Goal: Task Accomplishment & Management: Manage account settings

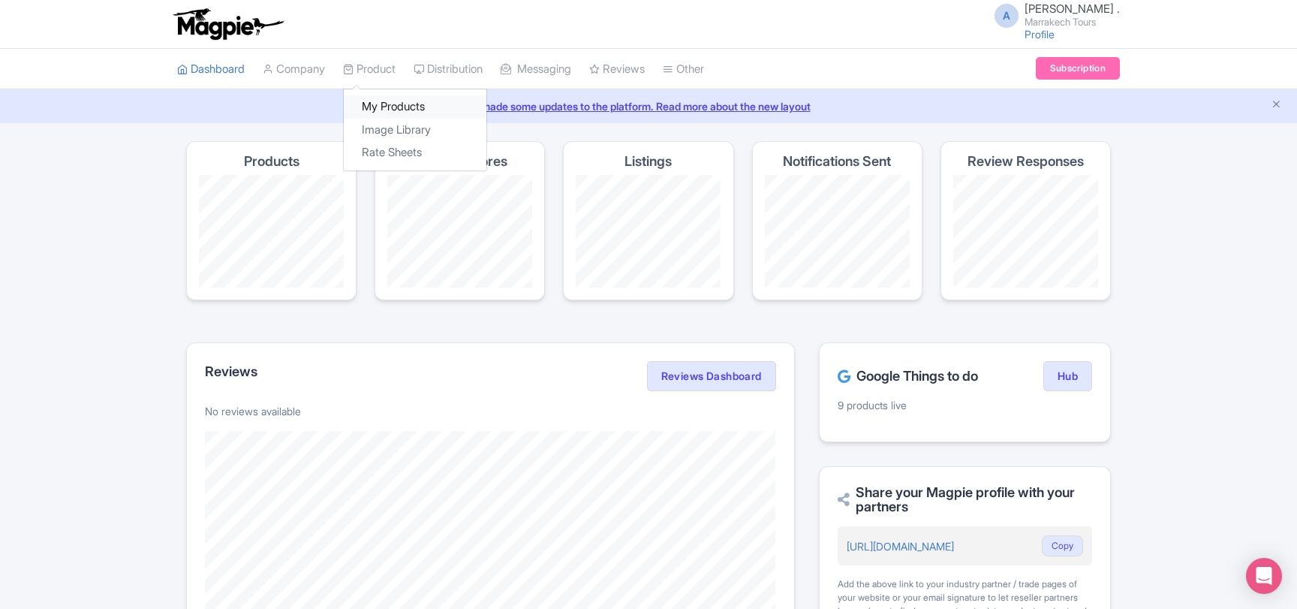
click at [390, 102] on link "My Products" at bounding box center [415, 106] width 143 height 23
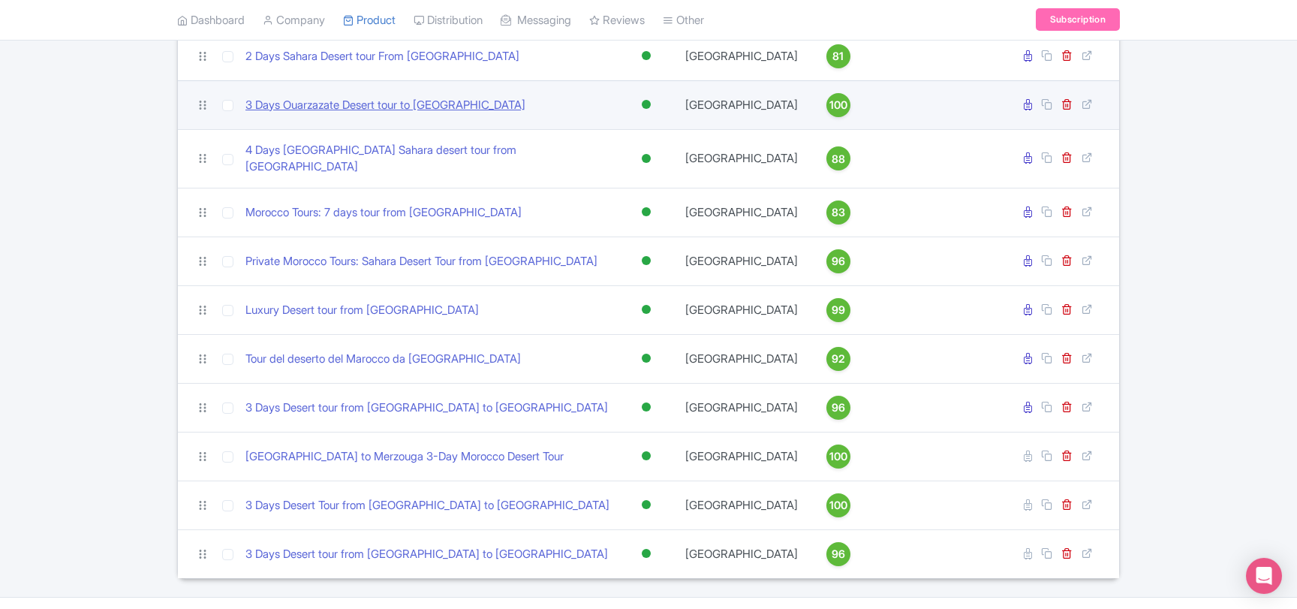
scroll to position [368, 0]
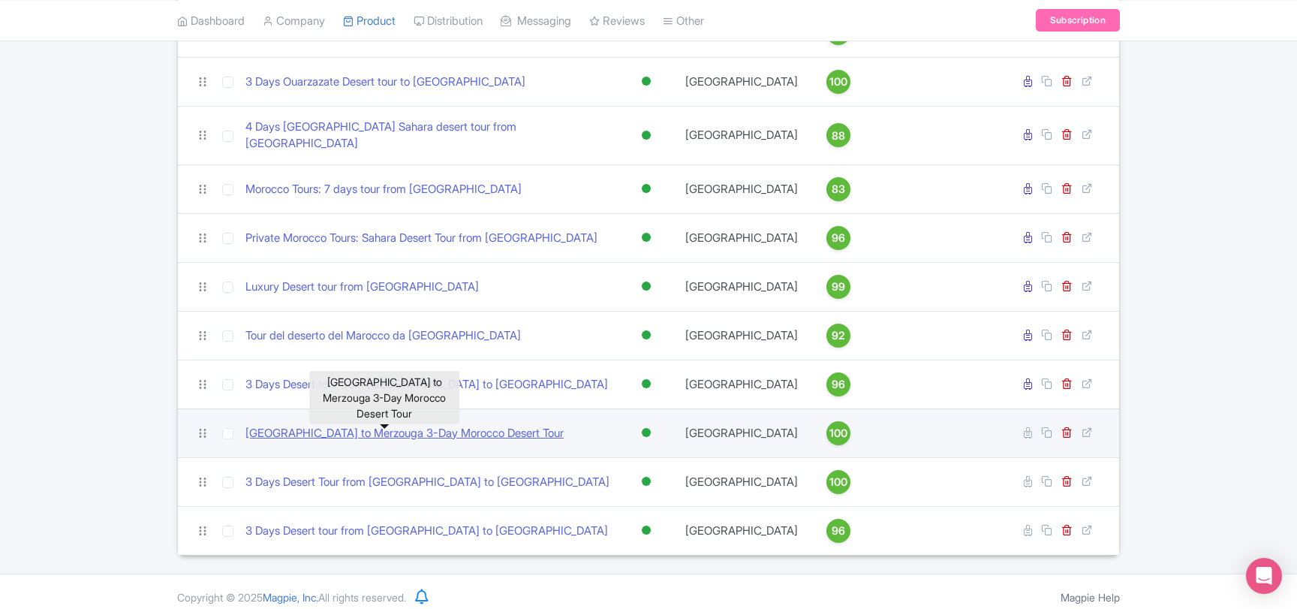
click at [342, 427] on link "[GEOGRAPHIC_DATA] to Merzouga 3-Day Morocco Desert Tour" at bounding box center [404, 433] width 318 height 17
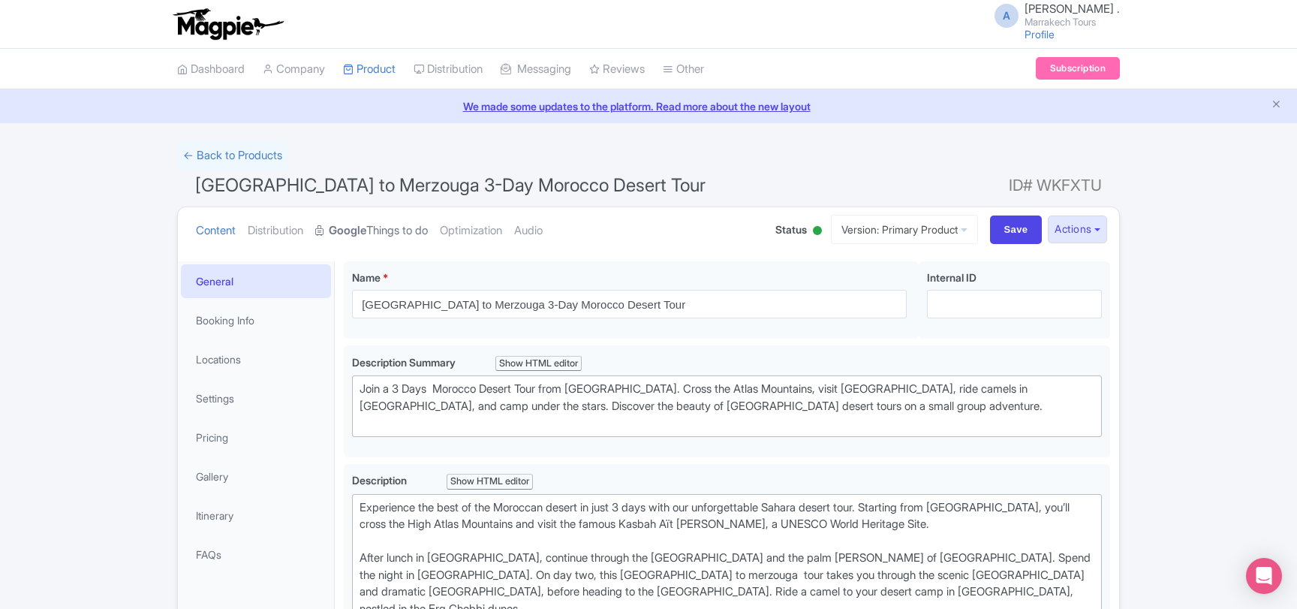
click at [400, 239] on link "Google Things to do" at bounding box center [371, 230] width 113 height 47
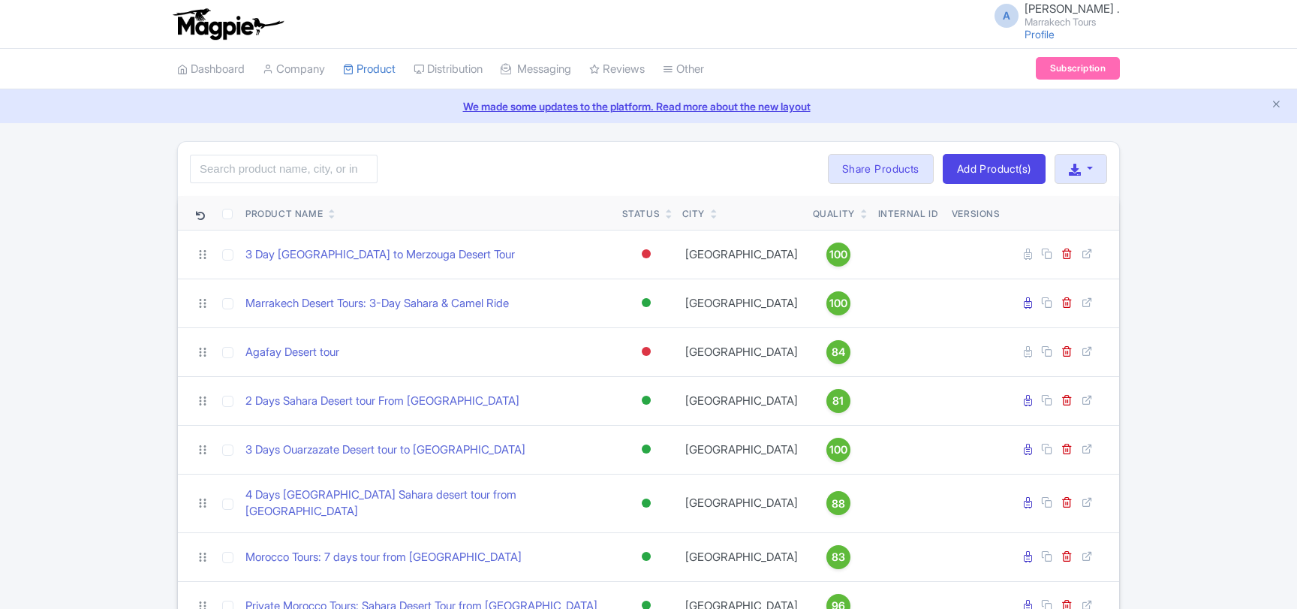
scroll to position [368, 0]
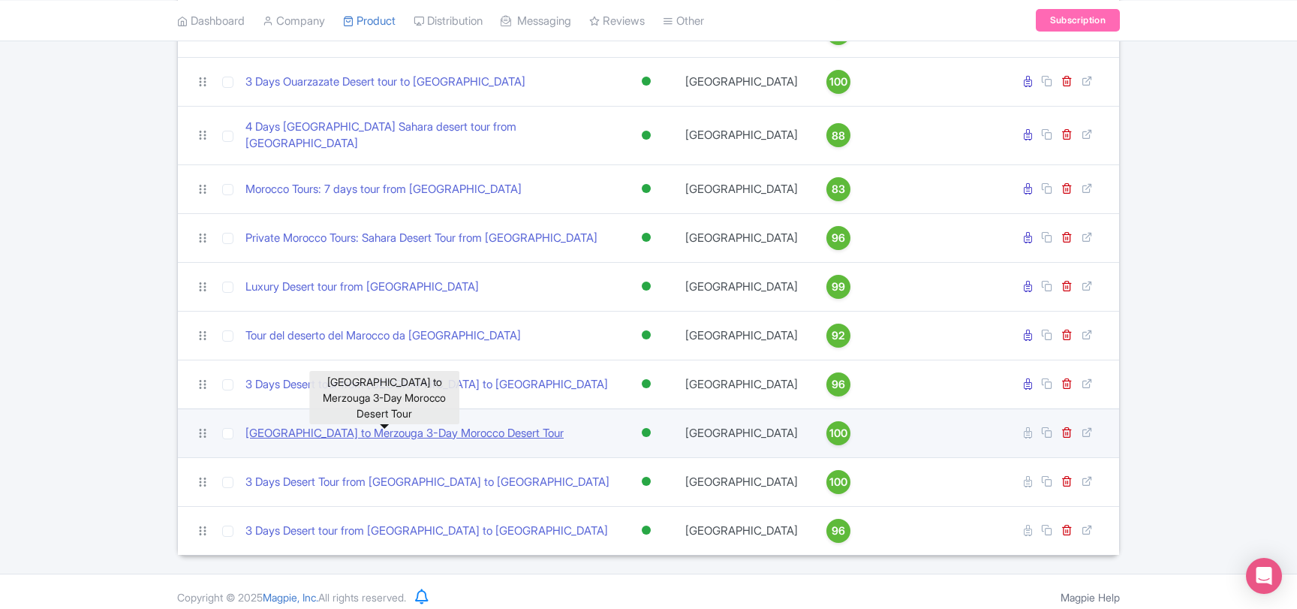
click at [423, 425] on link "[GEOGRAPHIC_DATA] to Merzouga 3-Day Morocco Desert Tour" at bounding box center [404, 433] width 318 height 17
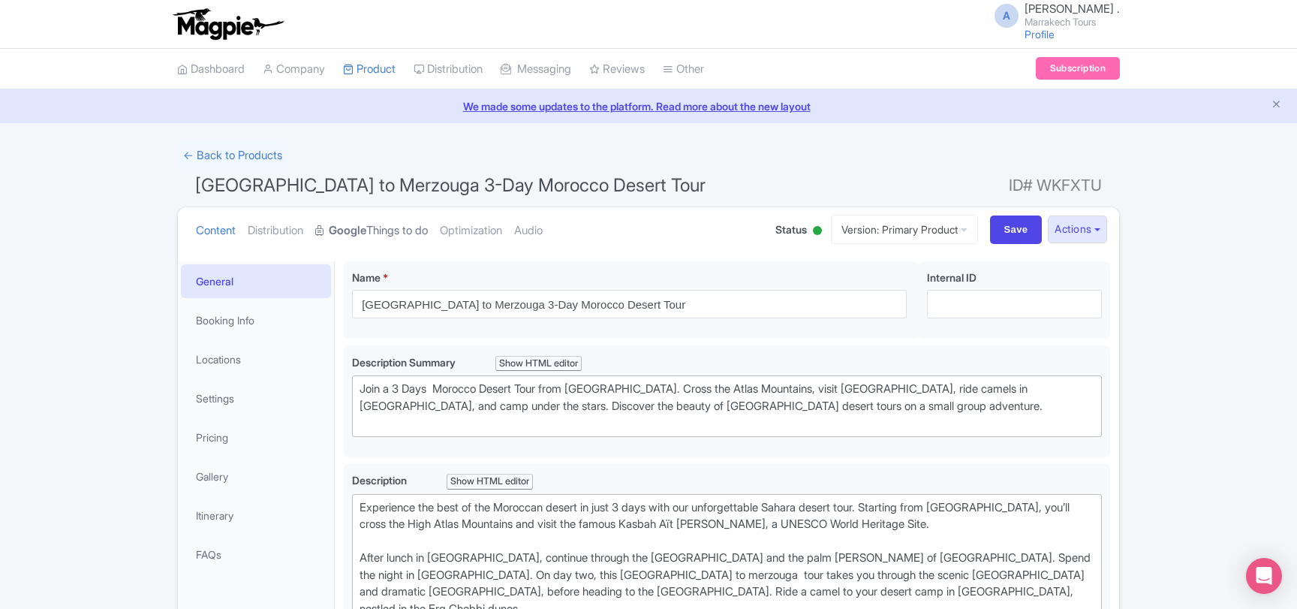
click at [392, 226] on link "Google Things to do" at bounding box center [371, 230] width 113 height 47
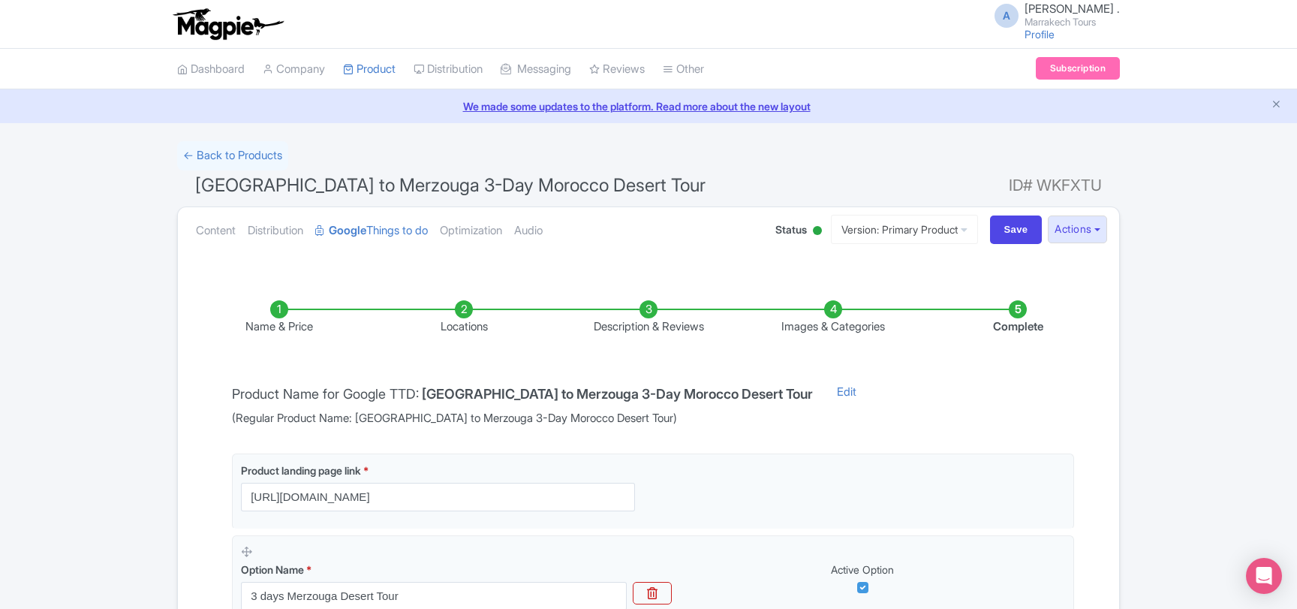
click at [813, 230] on div at bounding box center [817, 230] width 9 height 9
click at [778, 284] on div "Inactive" at bounding box center [780, 286] width 89 height 29
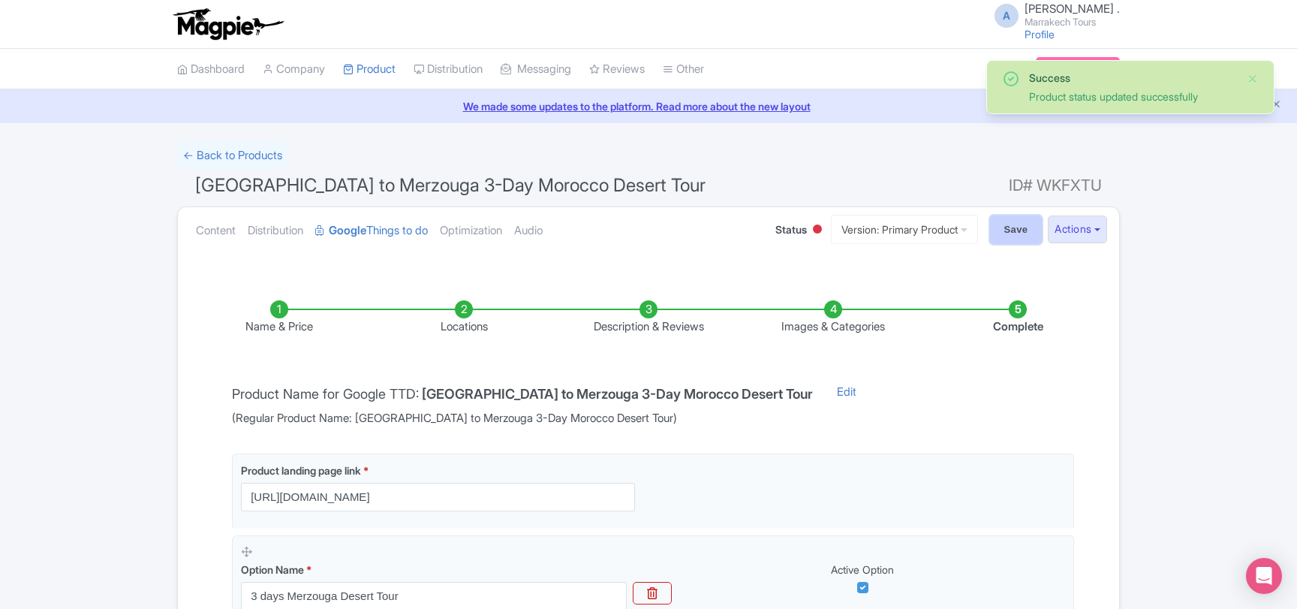
click at [1013, 233] on input "Save" at bounding box center [1016, 229] width 53 height 29
type input "Saving..."
click at [1010, 233] on input "Save" at bounding box center [1016, 229] width 53 height 29
type input "Saving..."
click at [184, 155] on link "← Back to Products" at bounding box center [232, 155] width 111 height 29
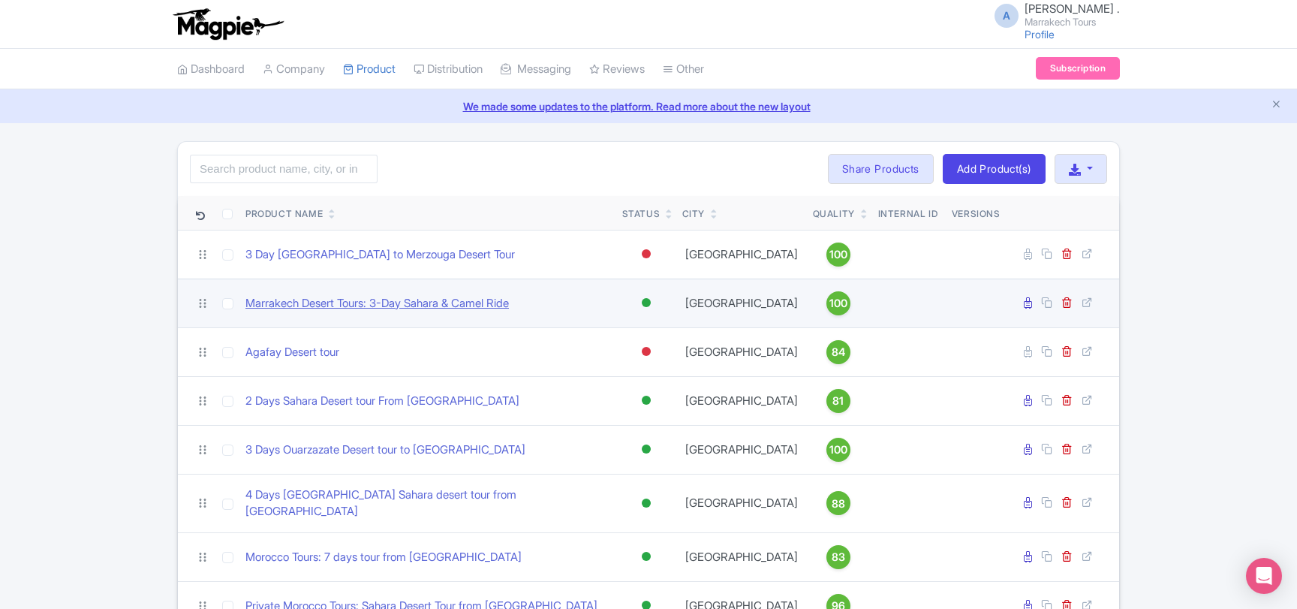
scroll to position [368, 0]
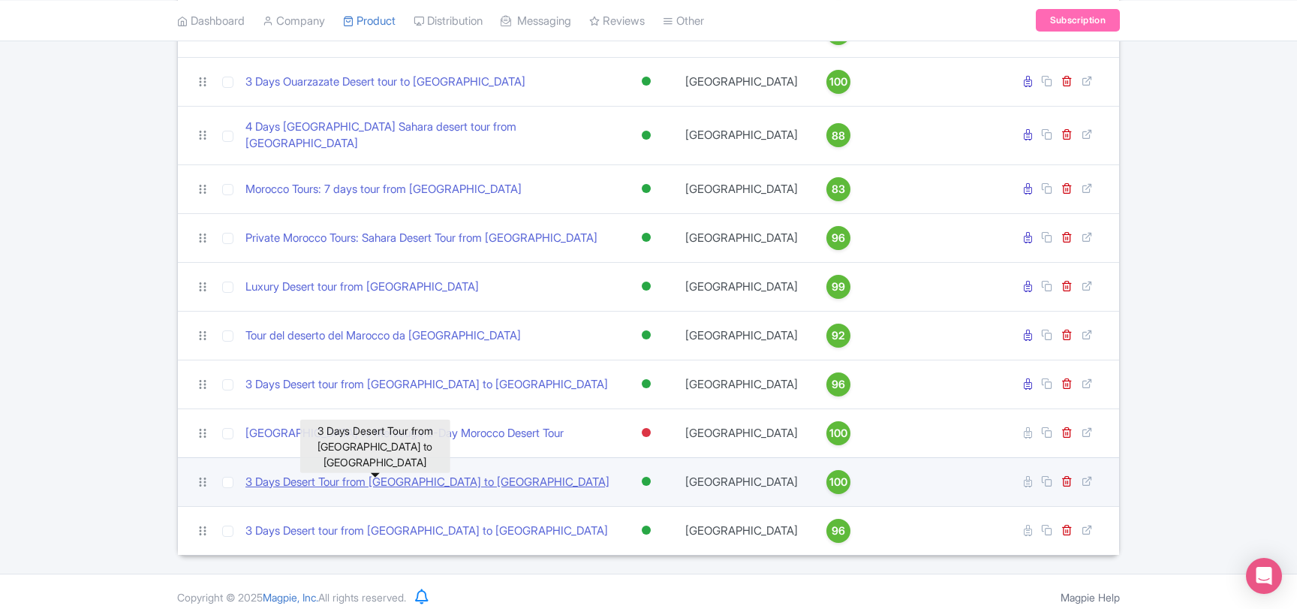
click at [423, 474] on link "3 Days Desert Tour from [GEOGRAPHIC_DATA] to [GEOGRAPHIC_DATA]" at bounding box center [427, 482] width 364 height 17
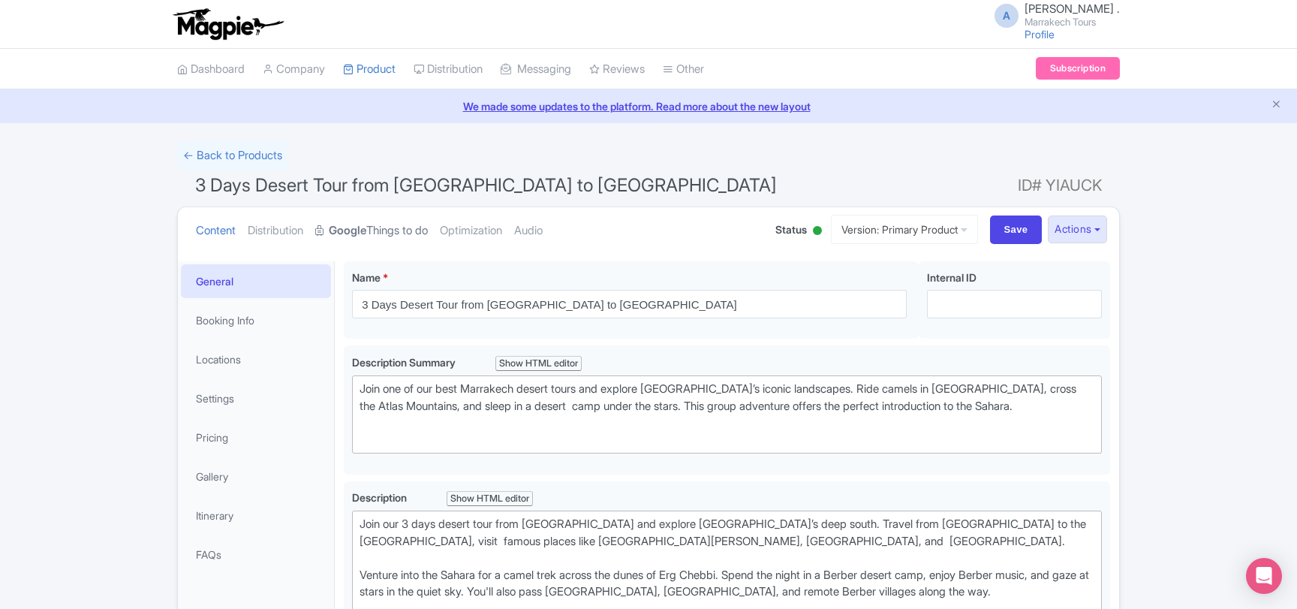
click at [387, 230] on link "Google Things to do" at bounding box center [371, 230] width 113 height 47
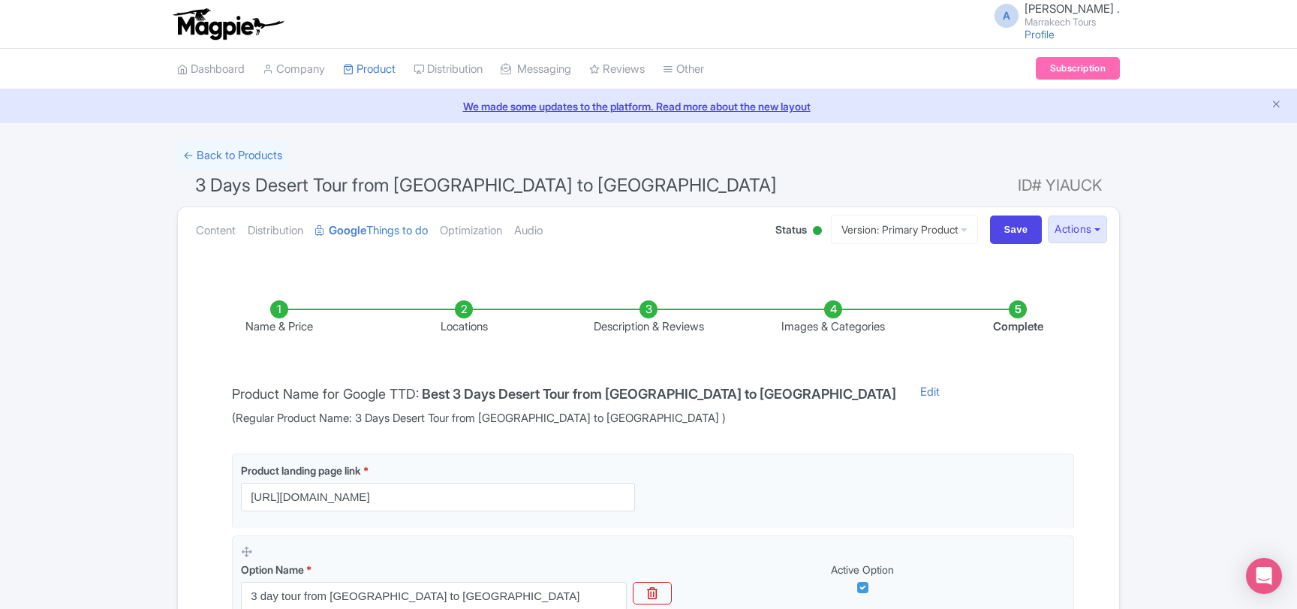
click at [780, 227] on span "Status" at bounding box center [791, 229] width 32 height 16
click at [813, 234] on div at bounding box center [817, 230] width 9 height 9
click at [778, 288] on div "Inactive" at bounding box center [780, 286] width 89 height 29
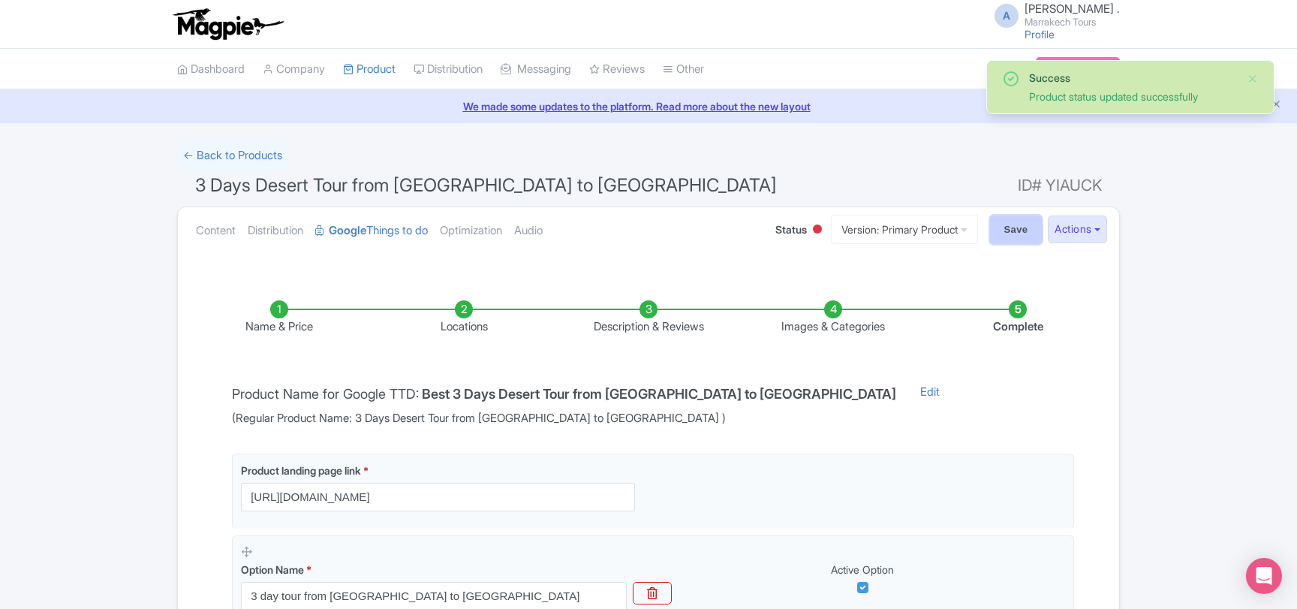
click at [1004, 223] on input "Save" at bounding box center [1016, 229] width 53 height 29
type input "Saving..."
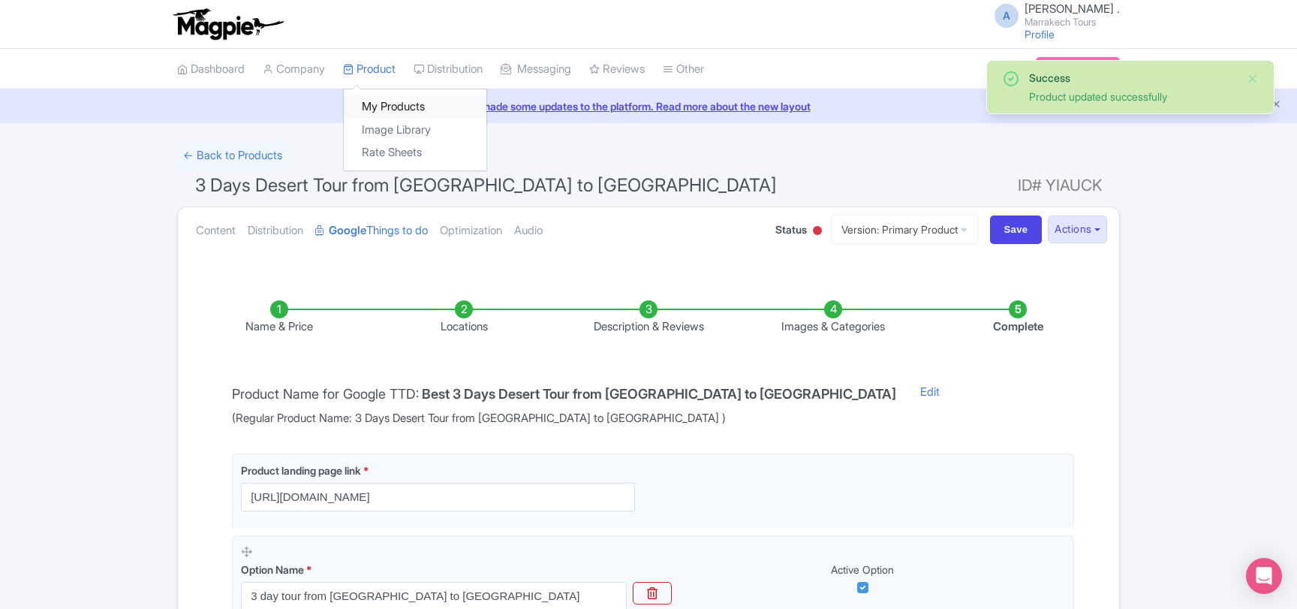
click at [392, 110] on link "My Products" at bounding box center [415, 106] width 143 height 23
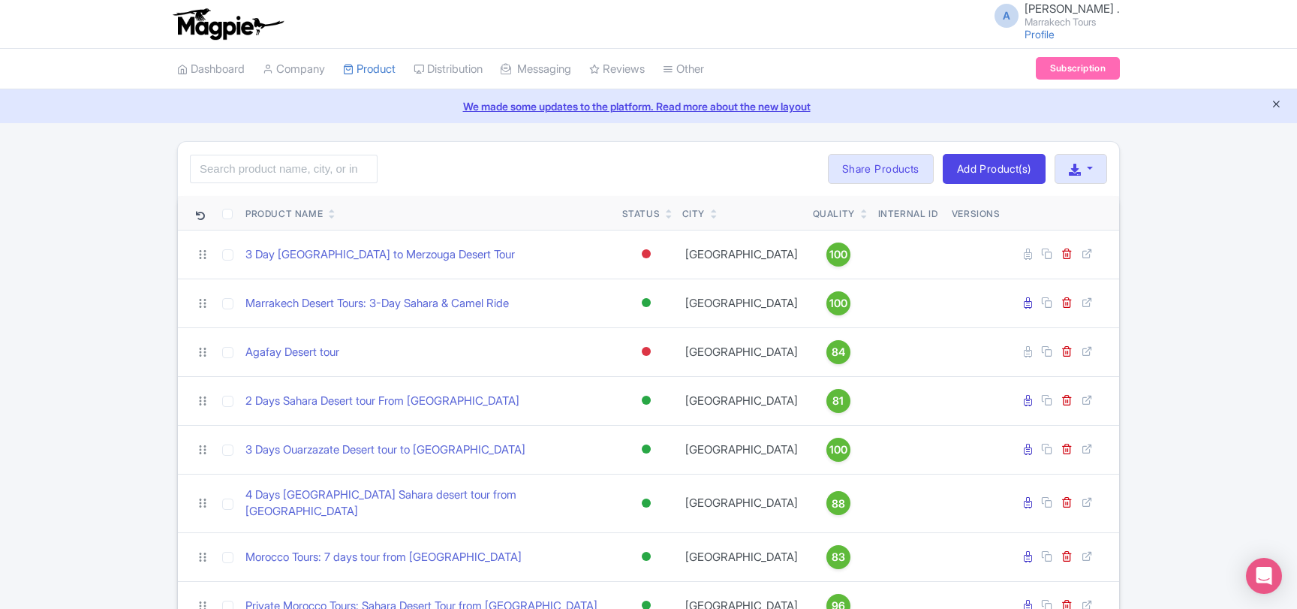
click at [1274, 105] on icon "Close announcement" at bounding box center [1276, 103] width 11 height 11
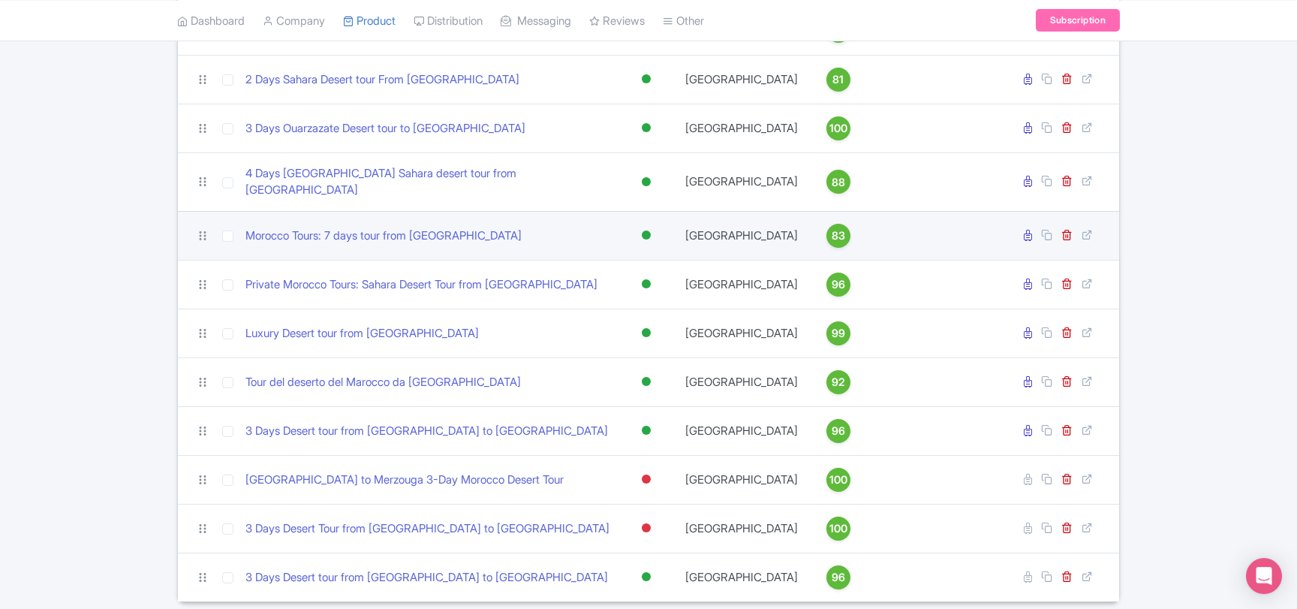
scroll to position [334, 0]
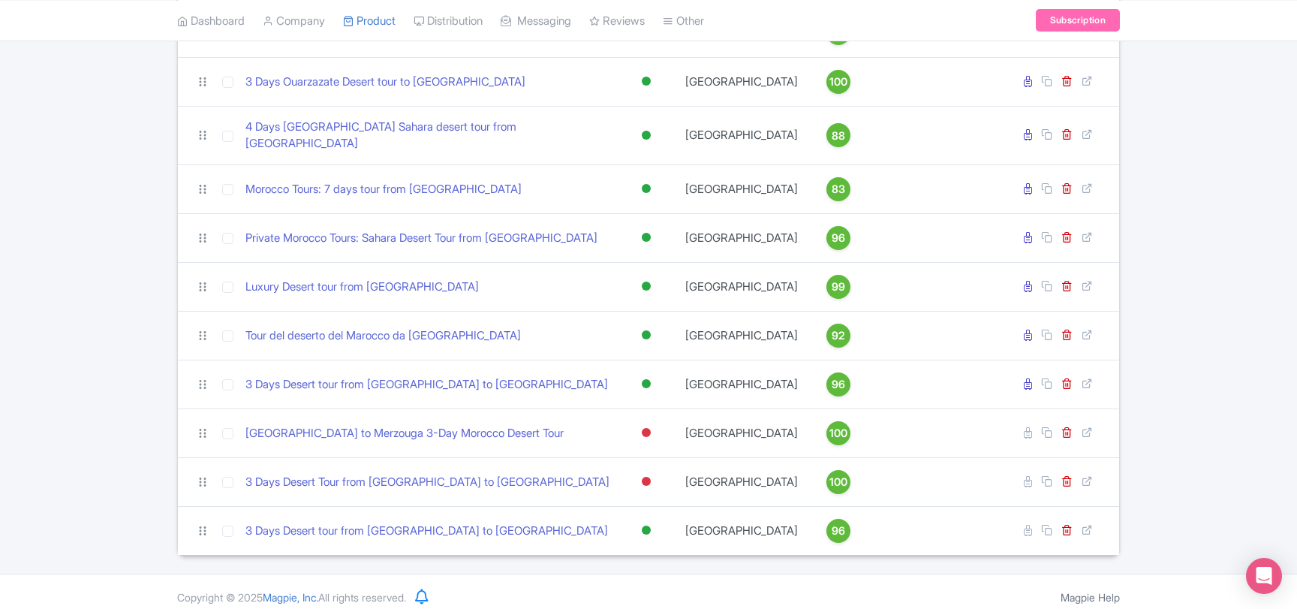
click at [1158, 91] on div "Search Bulk Actions Delete Add to Collection Share Products Add to Collection C…" at bounding box center [648, 164] width 1297 height 782
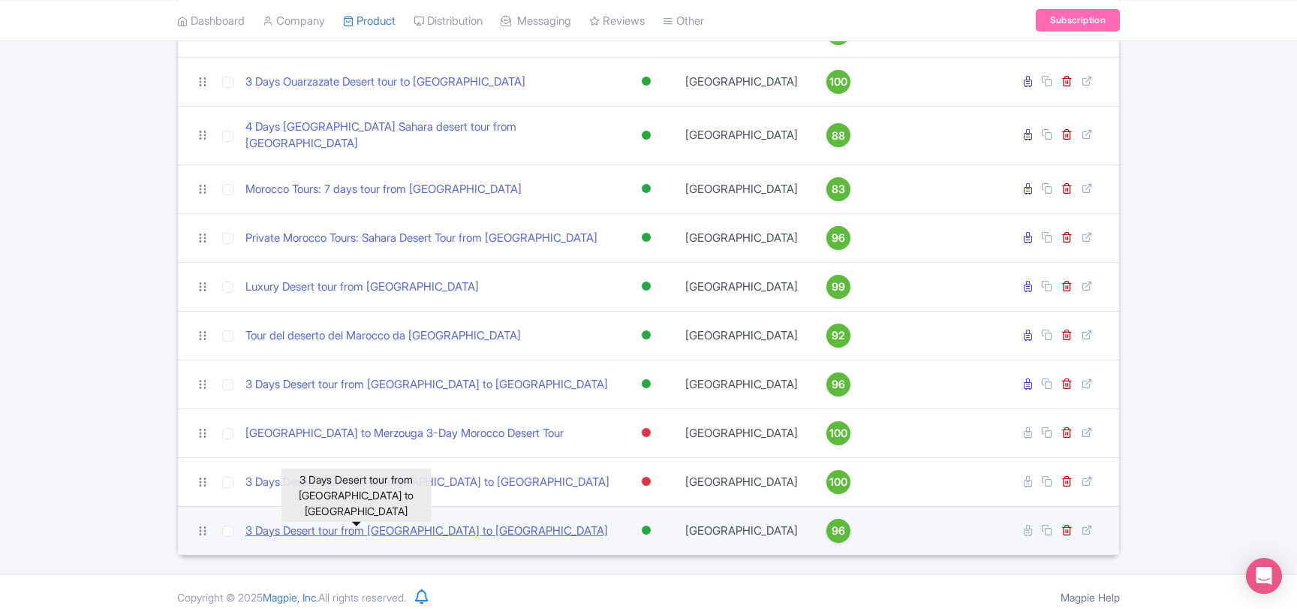
click at [322, 522] on link "3 Days Desert tour from [GEOGRAPHIC_DATA] to [GEOGRAPHIC_DATA]" at bounding box center [426, 530] width 363 height 17
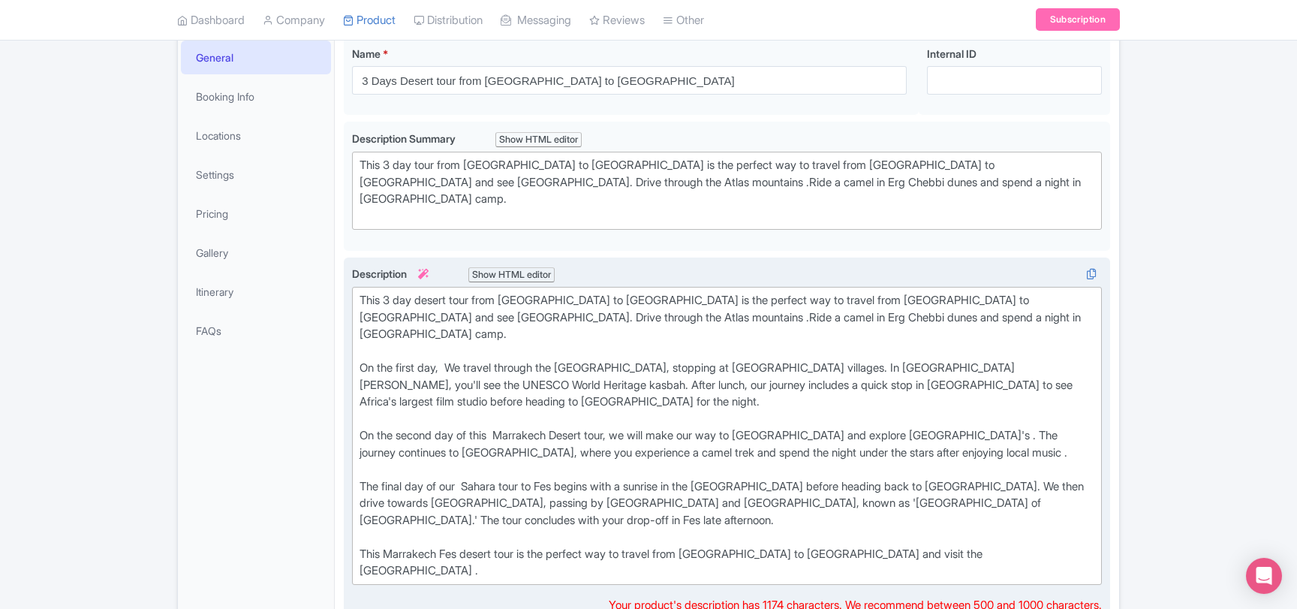
scroll to position [81, 0]
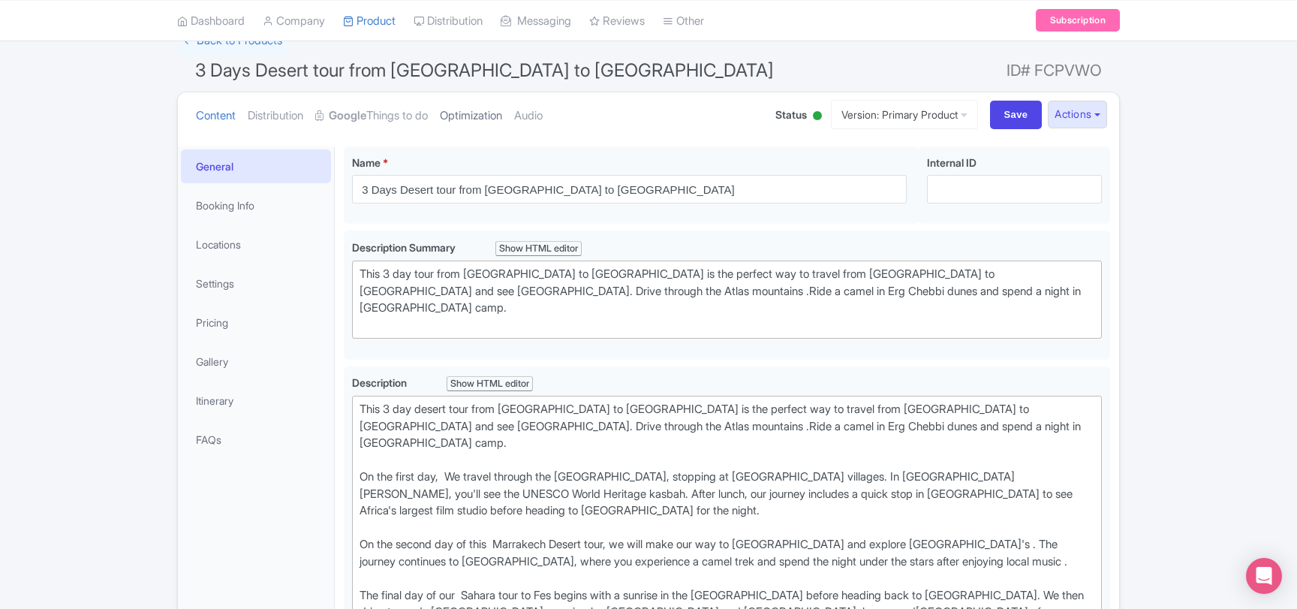
click at [480, 119] on link "Optimization" at bounding box center [471, 115] width 62 height 47
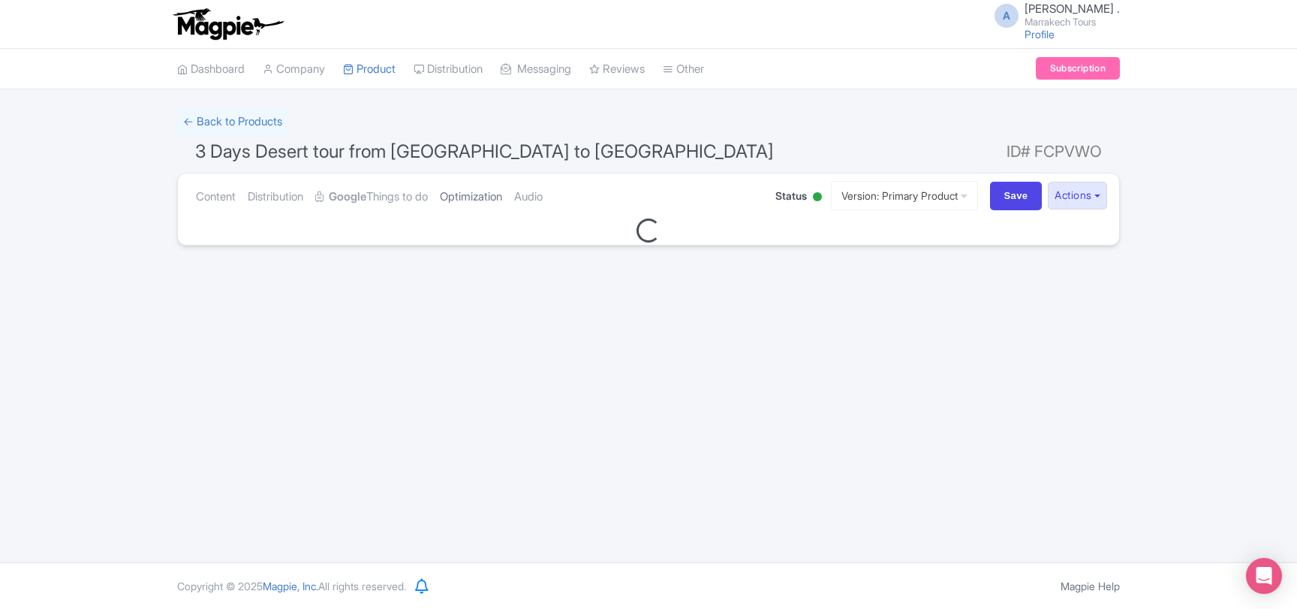
scroll to position [0, 0]
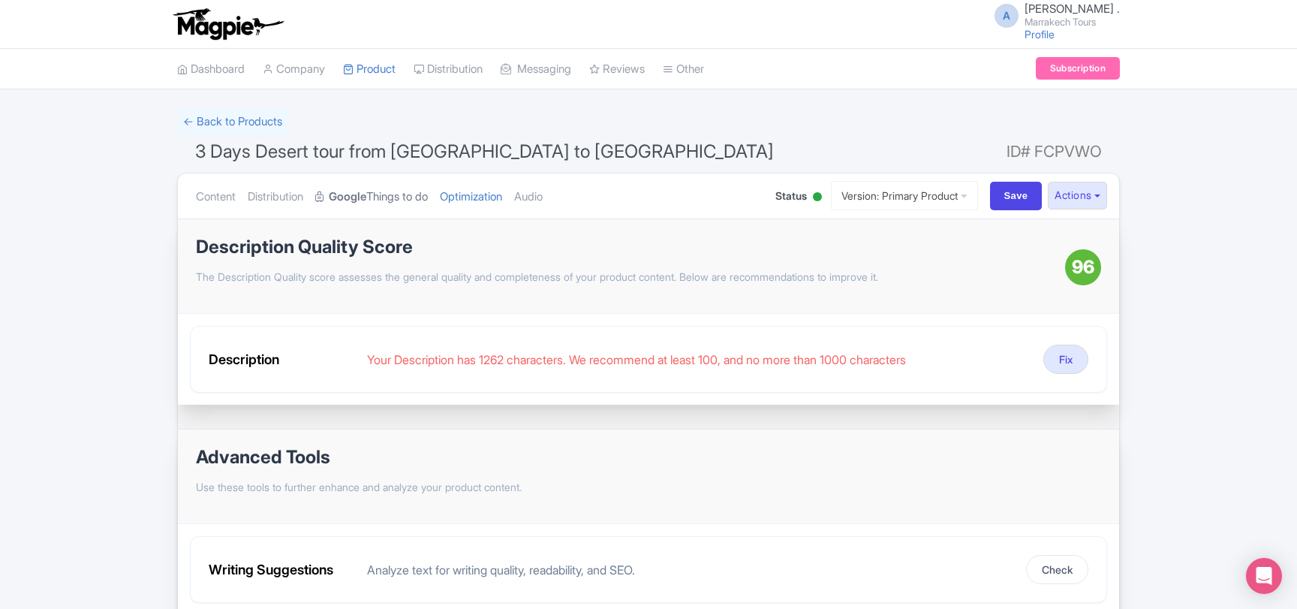
click at [376, 190] on link "Google Things to do" at bounding box center [371, 196] width 113 height 47
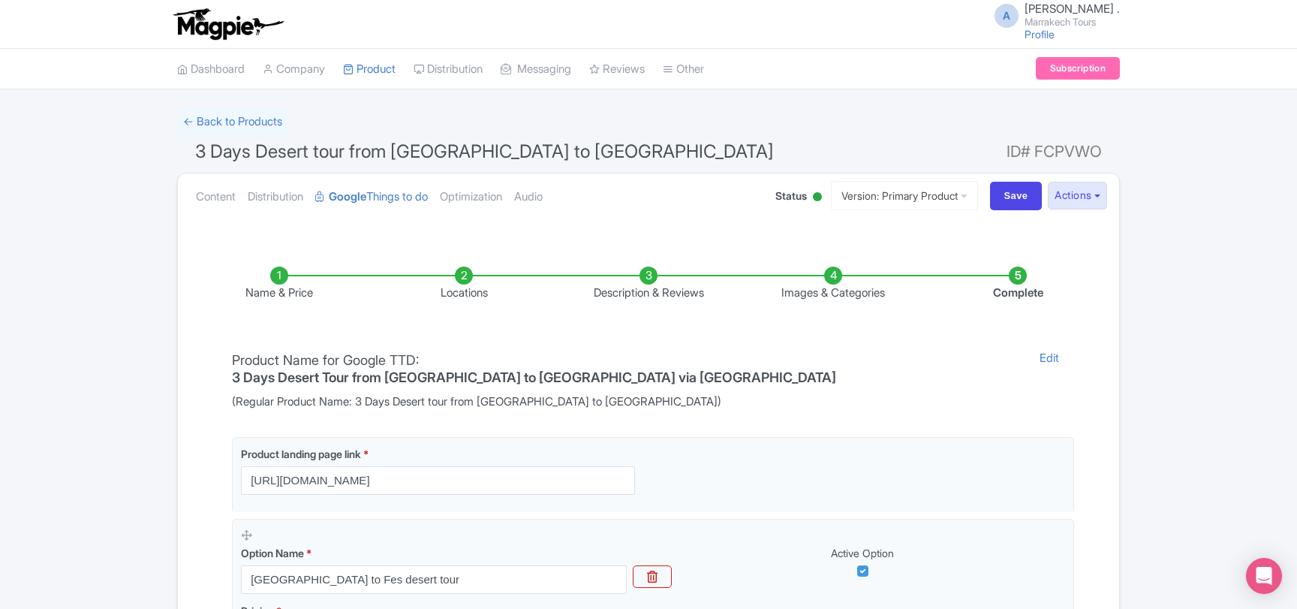
click at [784, 199] on span "Status" at bounding box center [791, 196] width 32 height 16
click at [810, 200] on div at bounding box center [817, 197] width 15 height 23
click at [775, 247] on div "Inactive" at bounding box center [780, 253] width 89 height 29
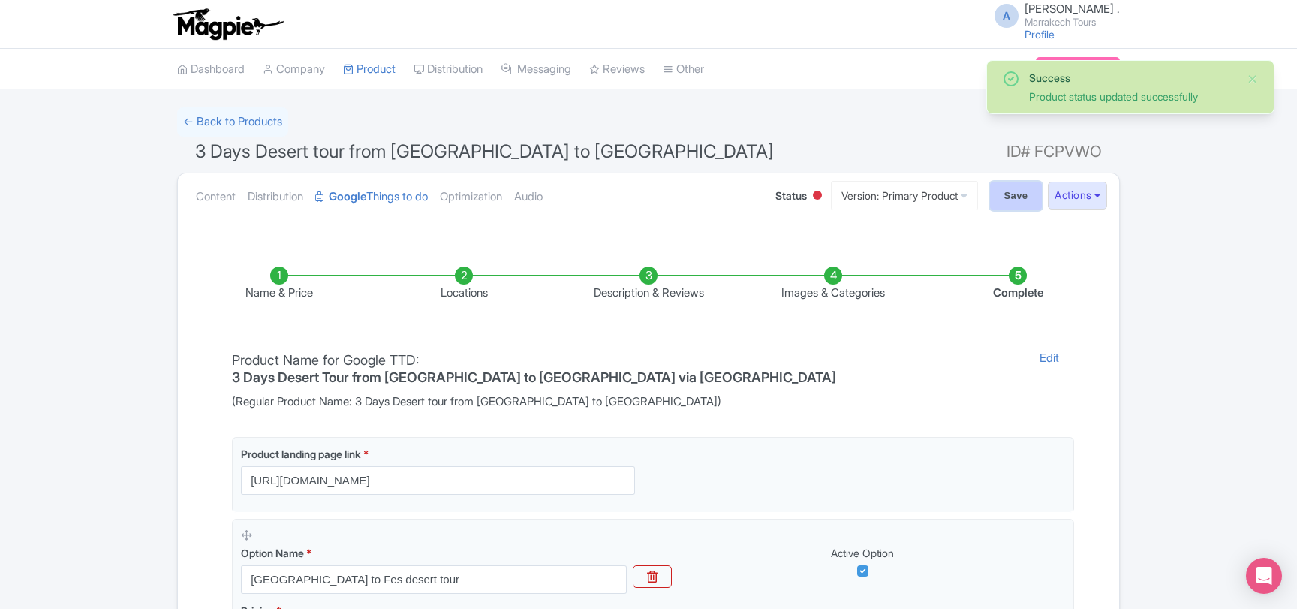
click at [1005, 200] on input "Save" at bounding box center [1016, 196] width 53 height 29
type input "Saving..."
click at [392, 98] on link "My Products" at bounding box center [415, 106] width 143 height 23
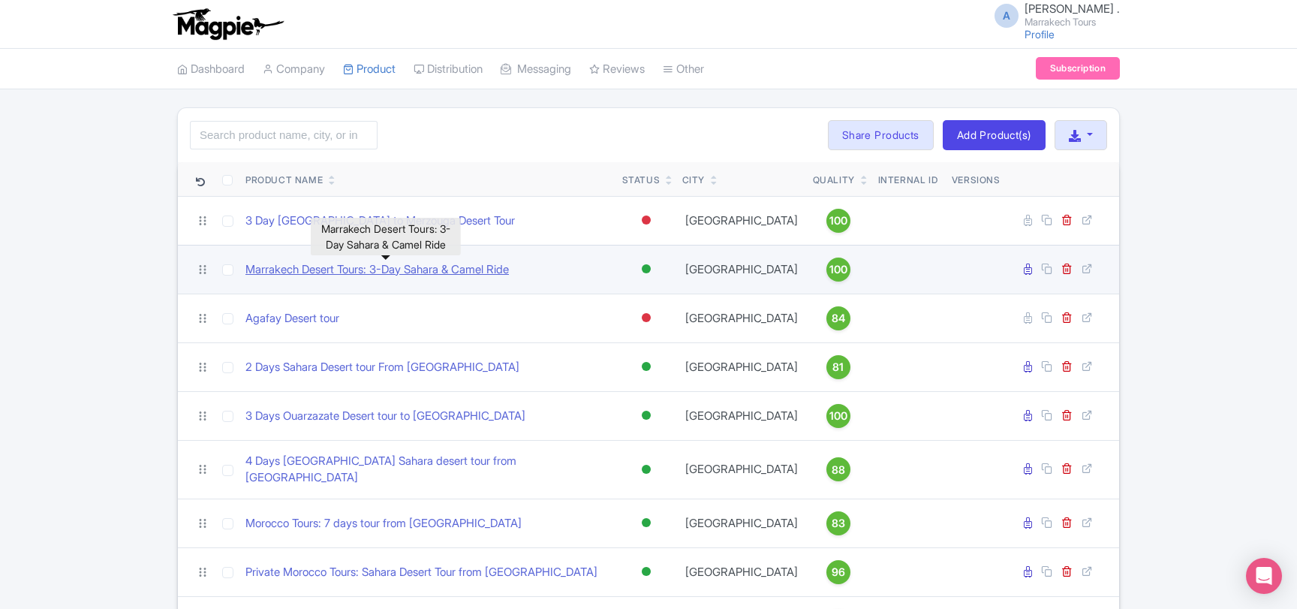
click at [402, 269] on link "Marrakech Desert Tours: 3-Day Sahara & Camel Ride" at bounding box center [376, 269] width 263 height 17
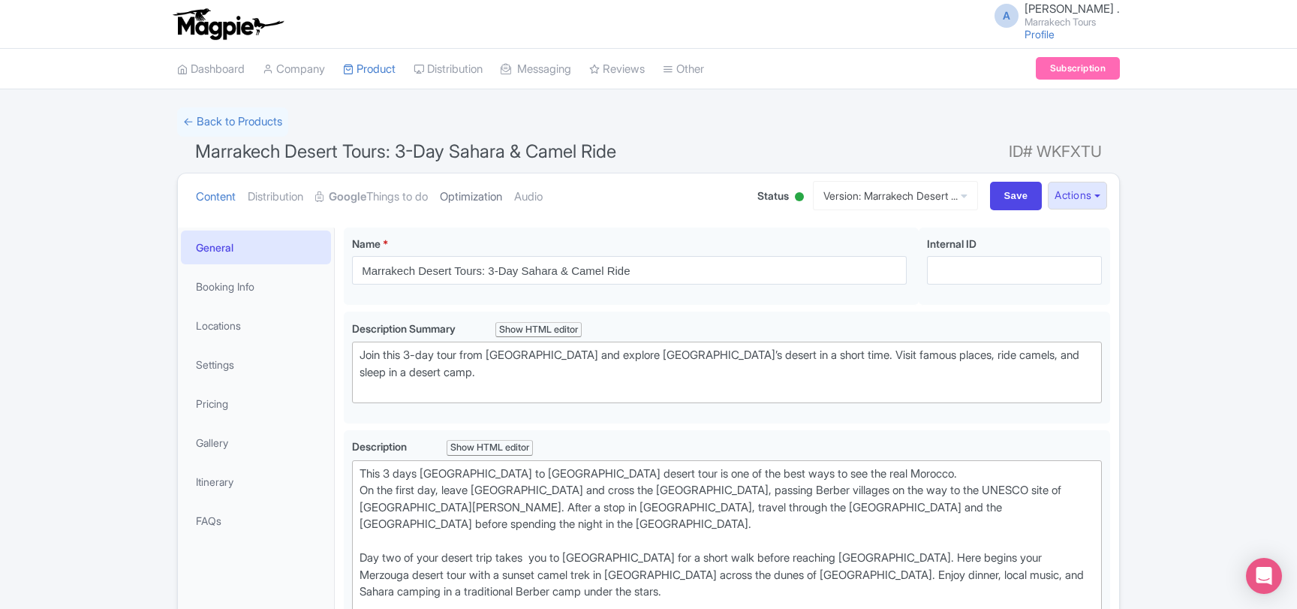
click at [480, 196] on link "Optimization" at bounding box center [471, 196] width 62 height 47
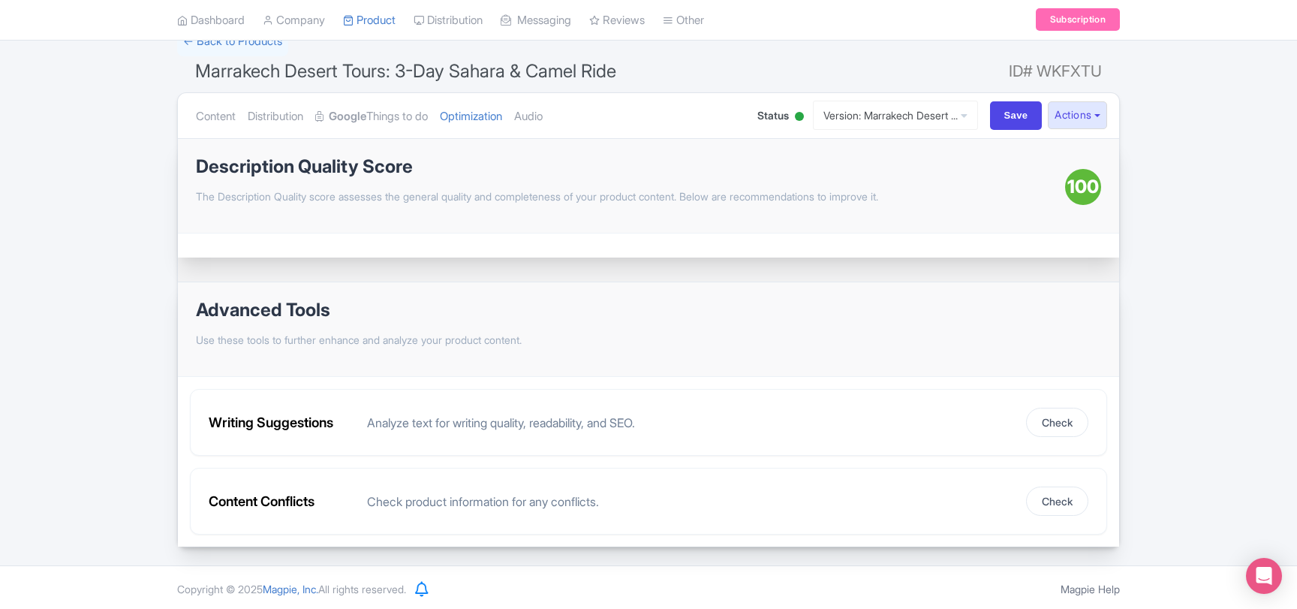
scroll to position [82, 0]
click at [1048, 428] on button "Check" at bounding box center [1057, 420] width 62 height 29
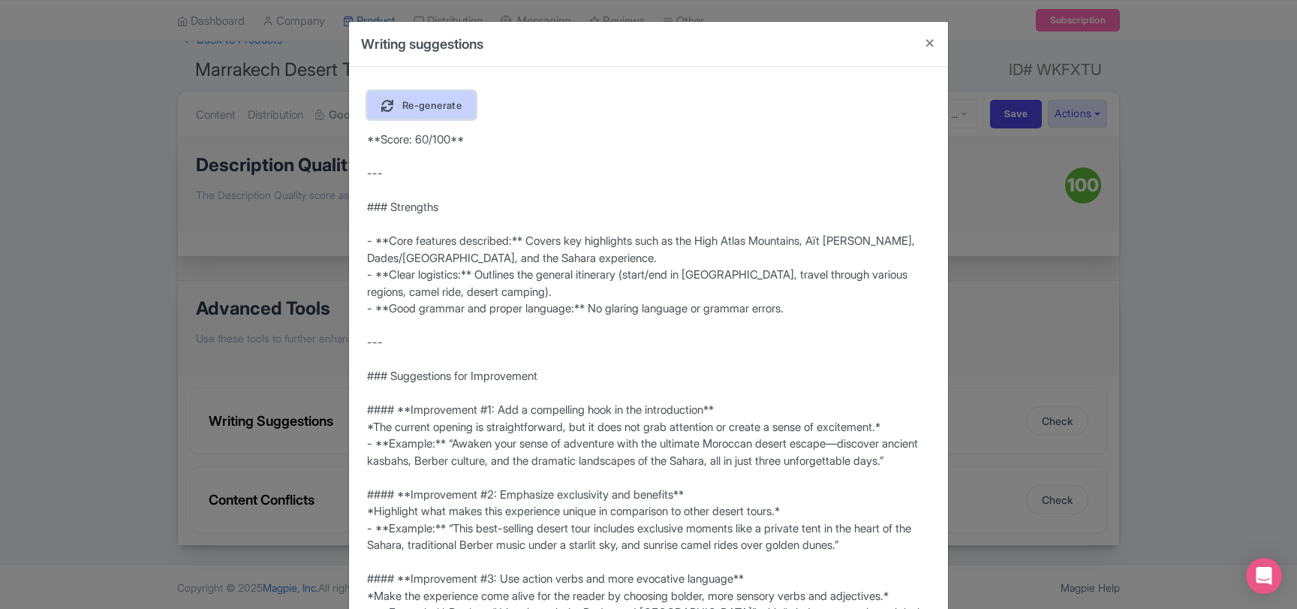
click at [426, 101] on span "Re-generate" at bounding box center [431, 105] width 59 height 12
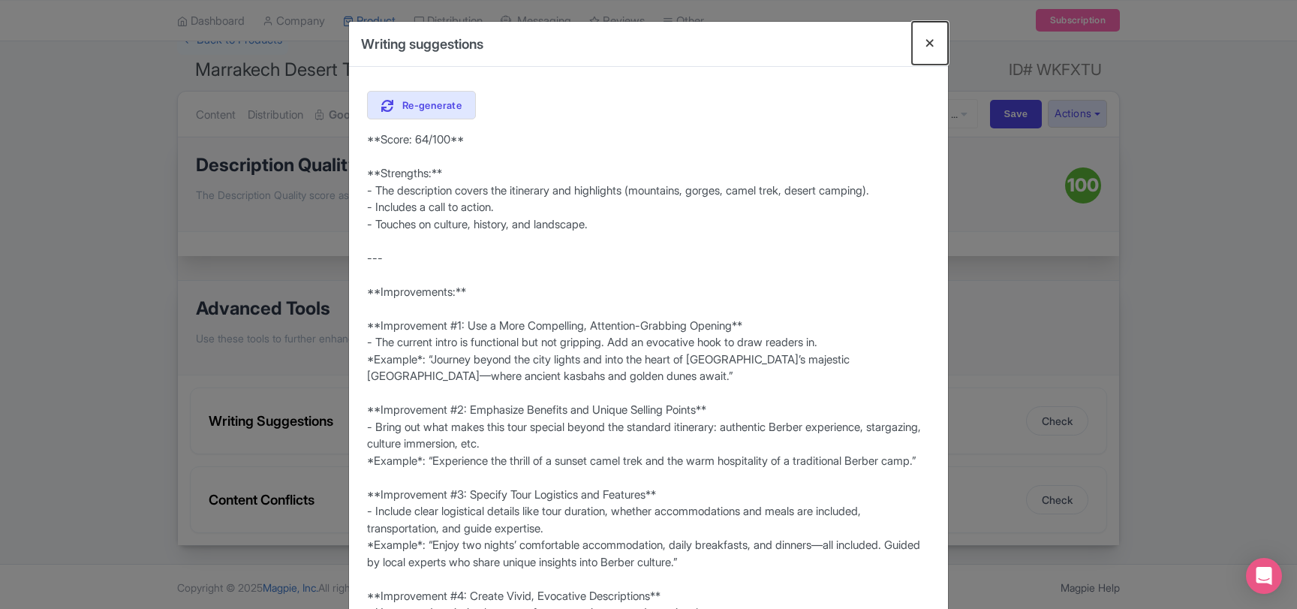
click at [923, 41] on button "Close" at bounding box center [930, 43] width 36 height 43
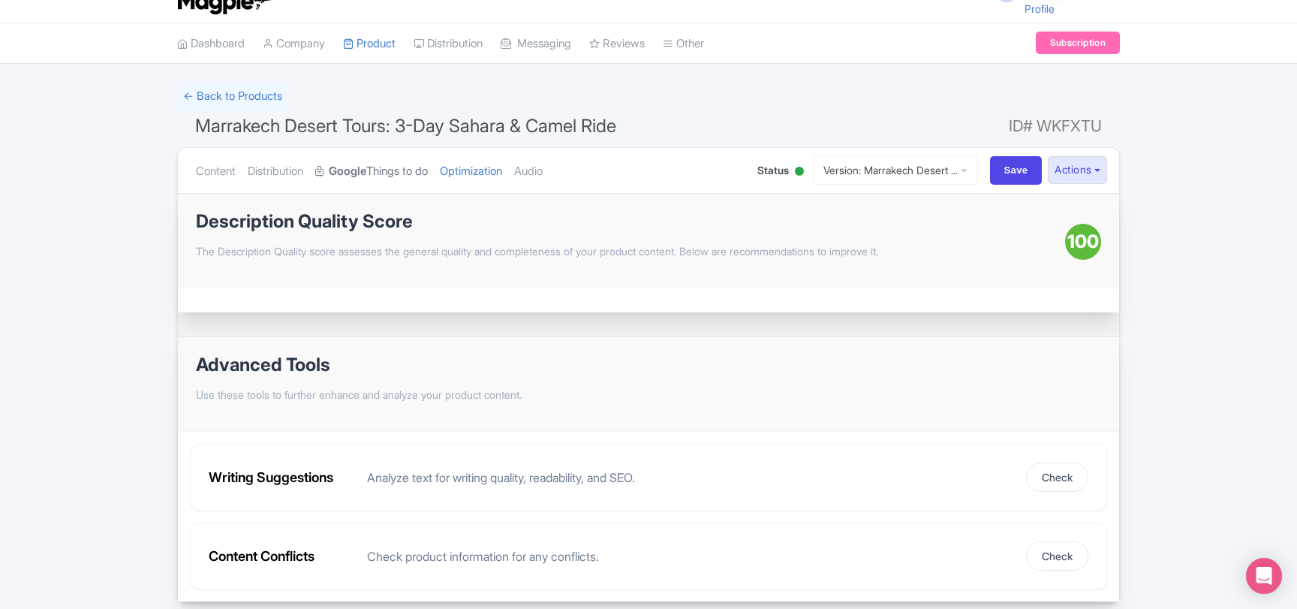
scroll to position [0, 0]
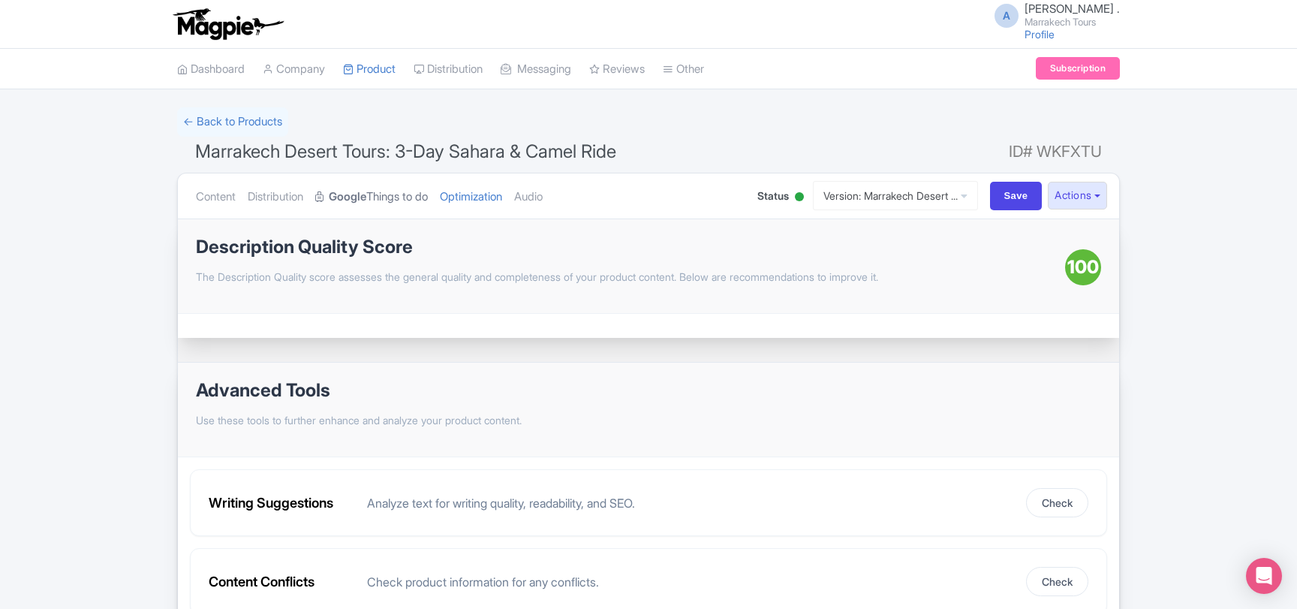
click at [366, 197] on strong "Google" at bounding box center [348, 196] width 38 height 17
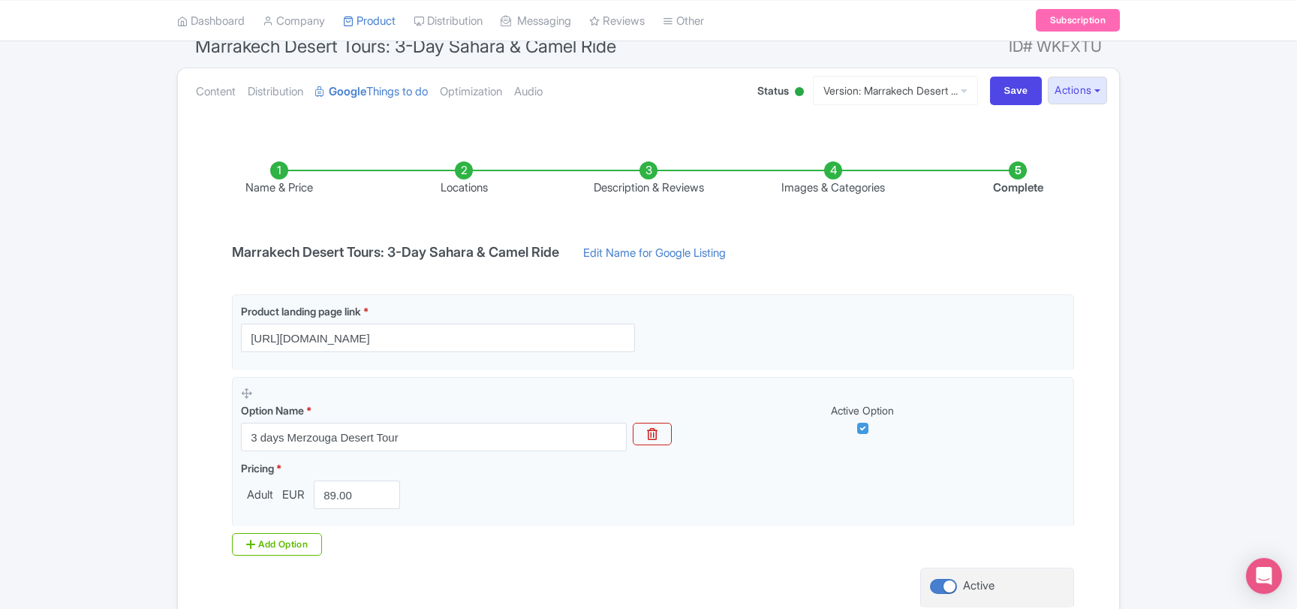
scroll to position [68, 0]
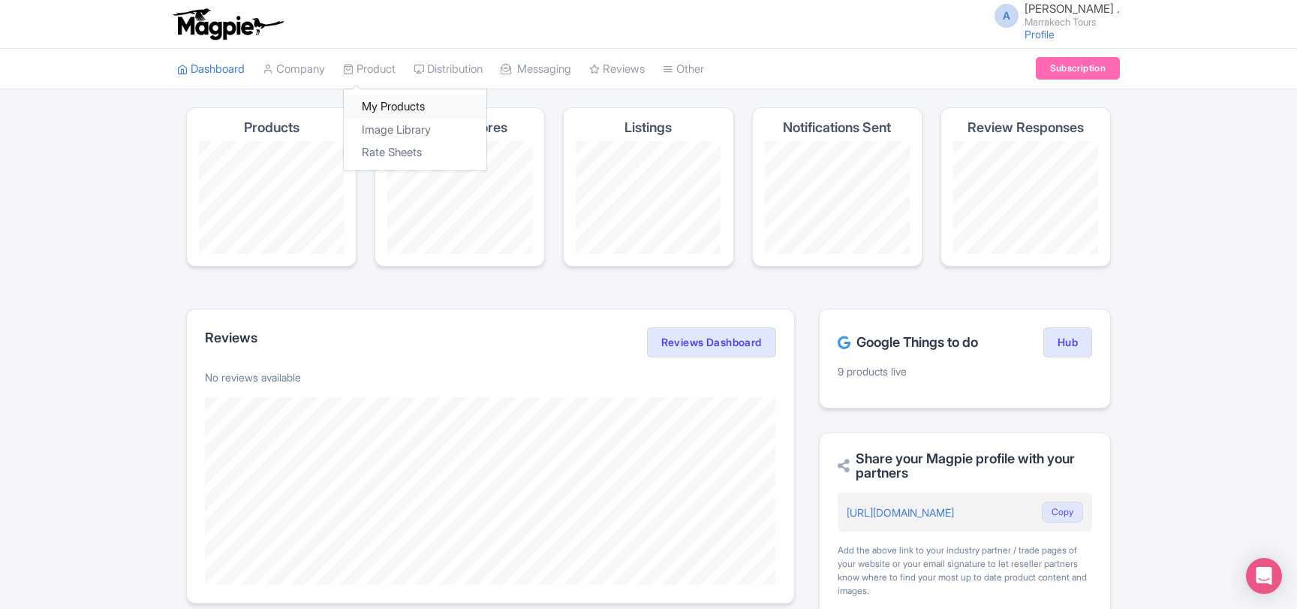
click at [390, 107] on link "My Products" at bounding box center [415, 106] width 143 height 23
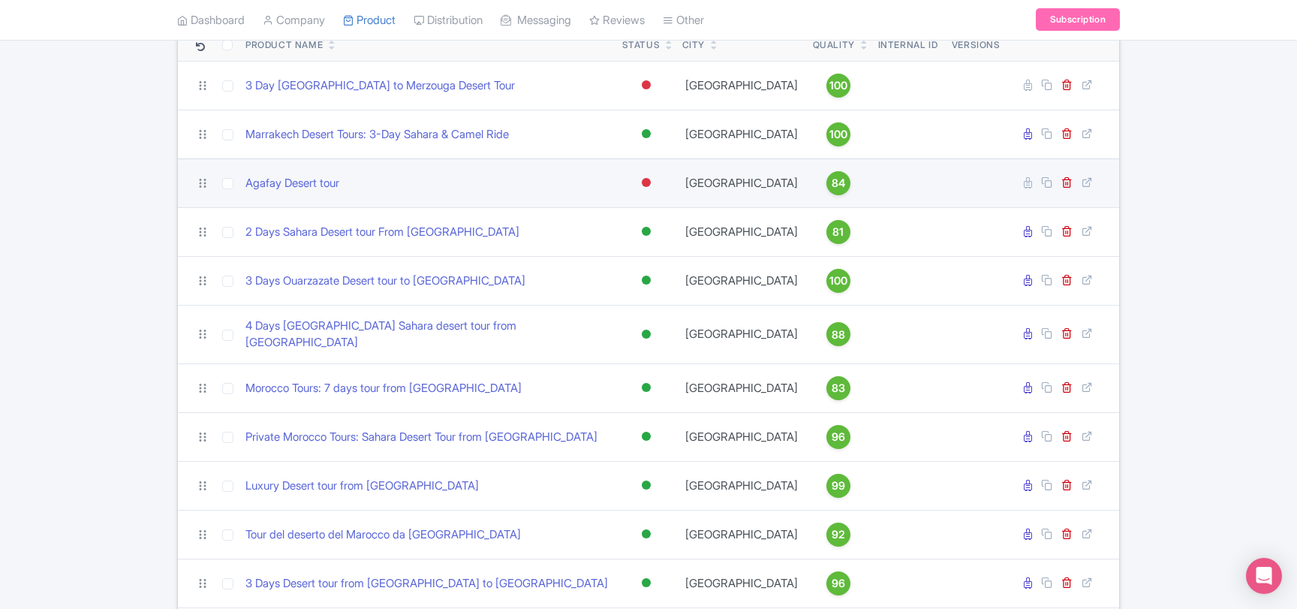
scroll to position [162, 0]
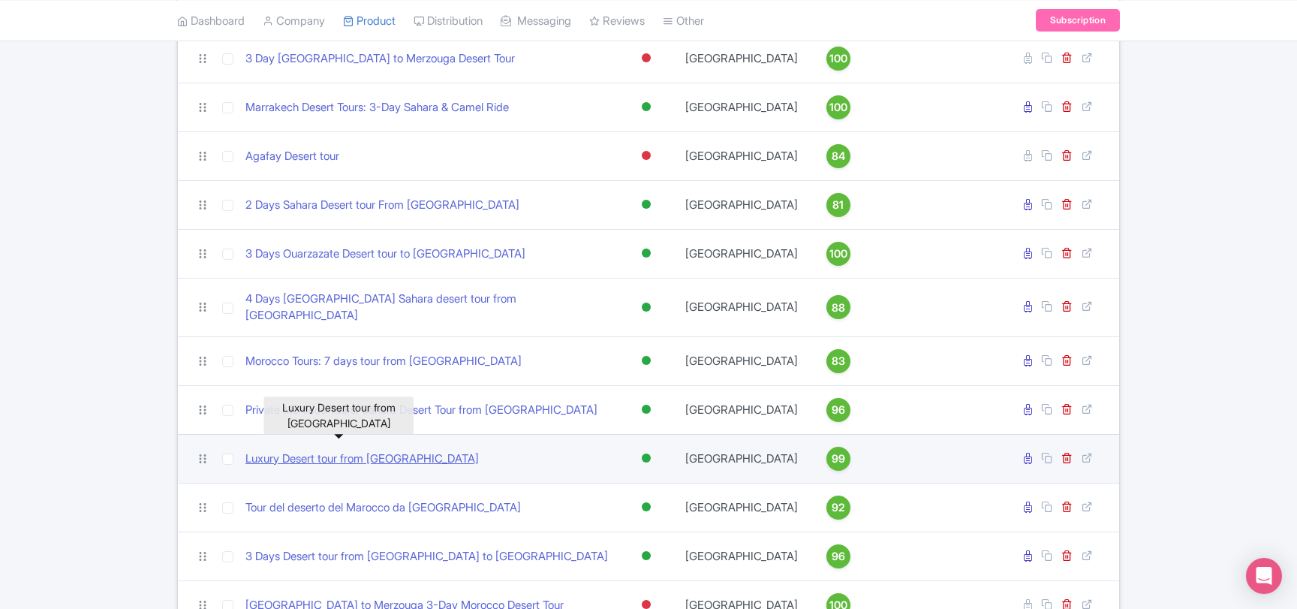
click at [379, 451] on link "Luxury Desert tour from [GEOGRAPHIC_DATA]" at bounding box center [361, 458] width 233 height 17
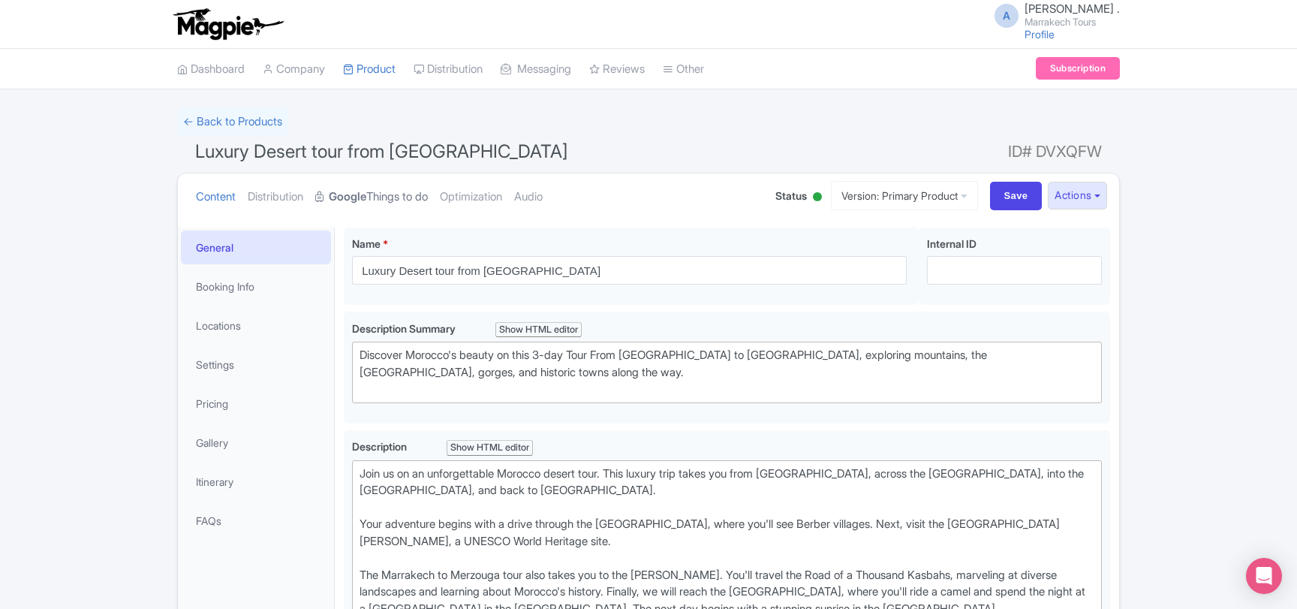
click at [396, 197] on link "Google Things to do" at bounding box center [371, 196] width 113 height 47
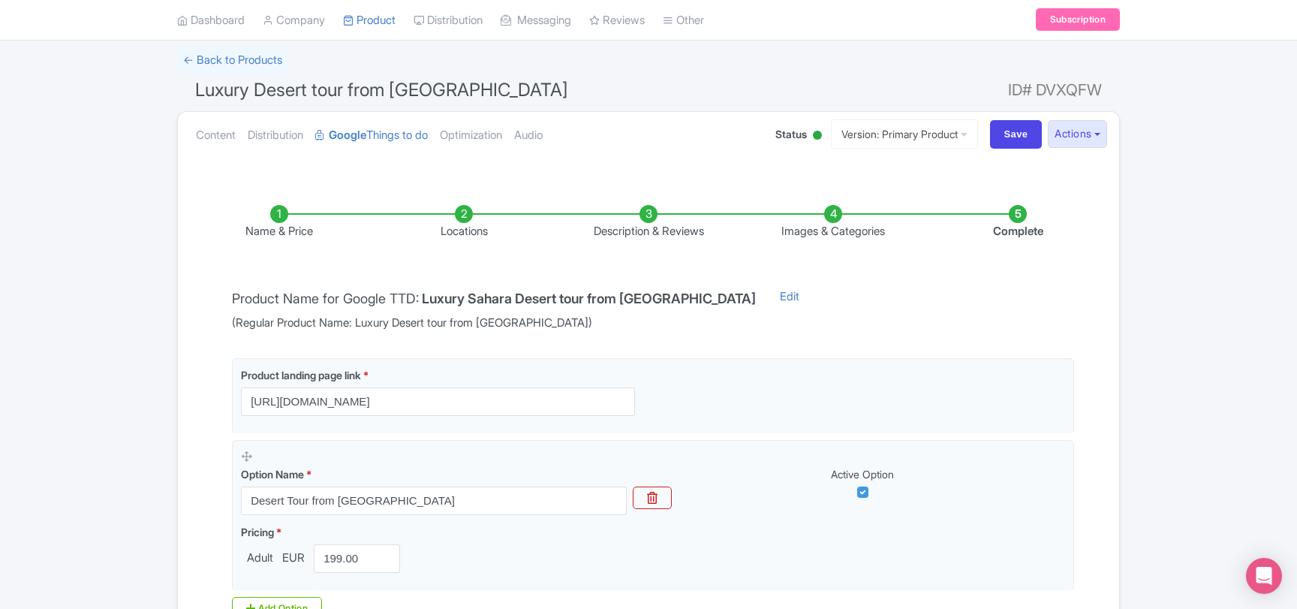
scroll to position [81, 0]
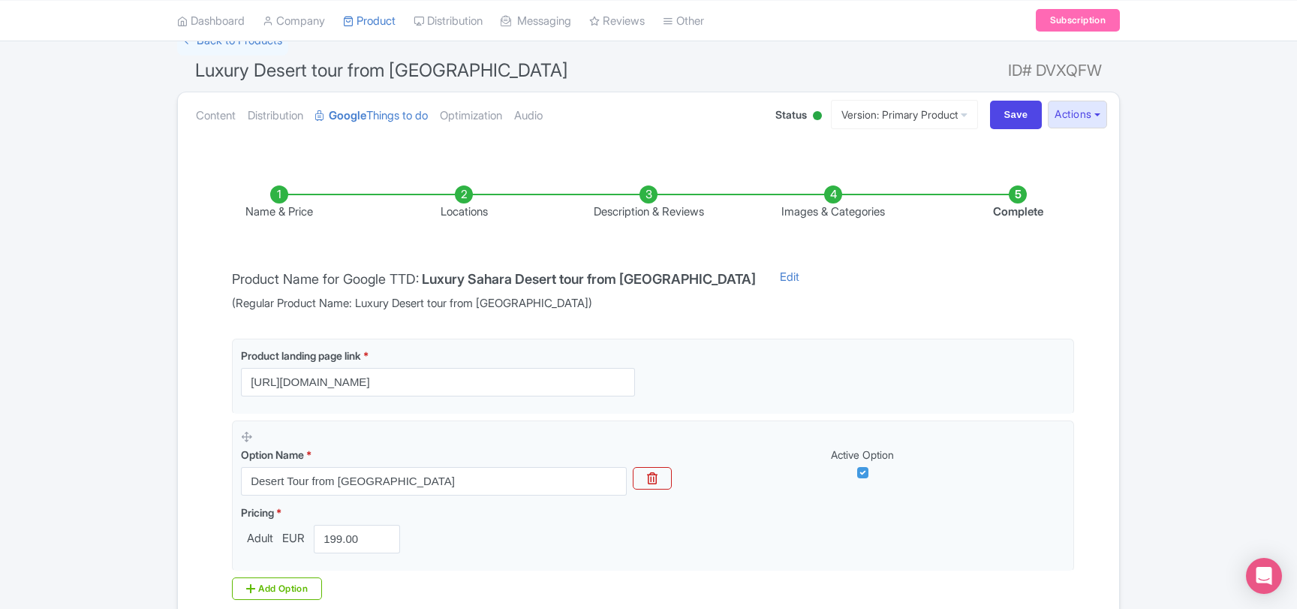
click at [832, 200] on li "Images & Categories" at bounding box center [833, 202] width 185 height 35
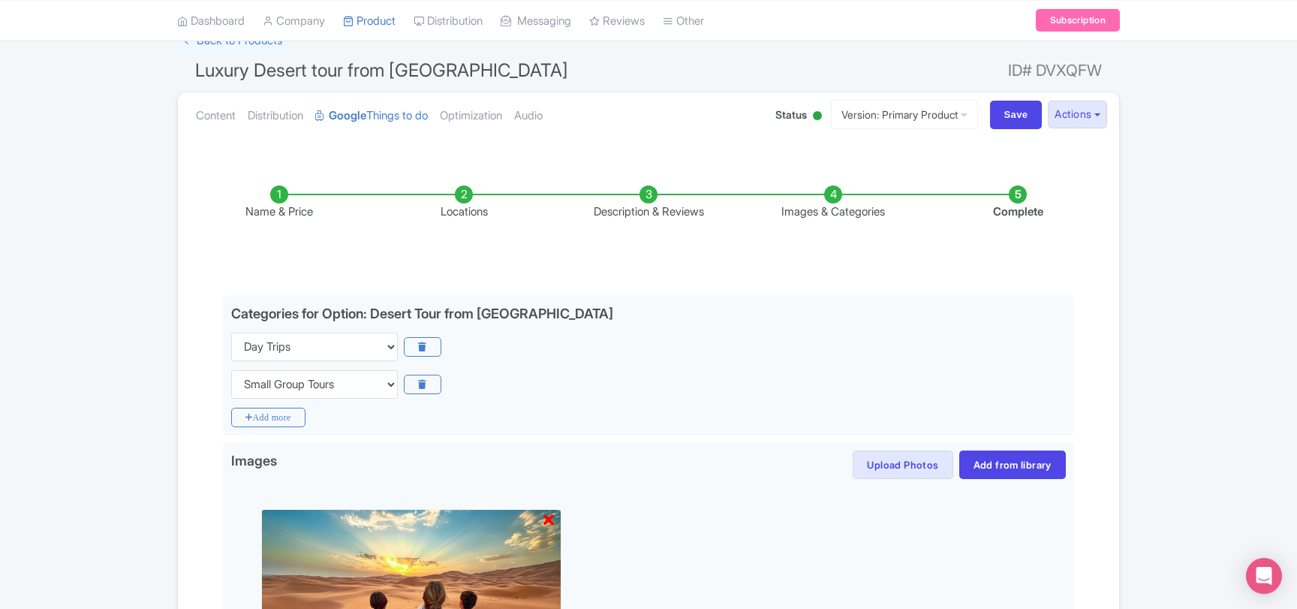
scroll to position [324, 0]
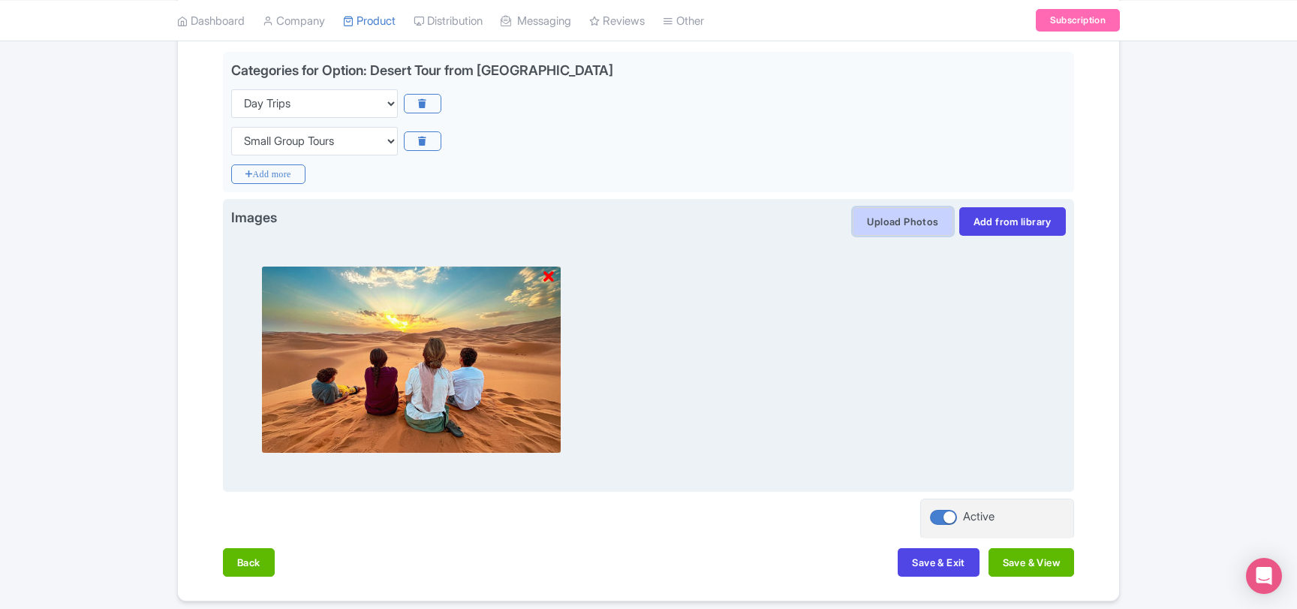
click at [883, 222] on button "Upload Photos" at bounding box center [903, 221] width 100 height 29
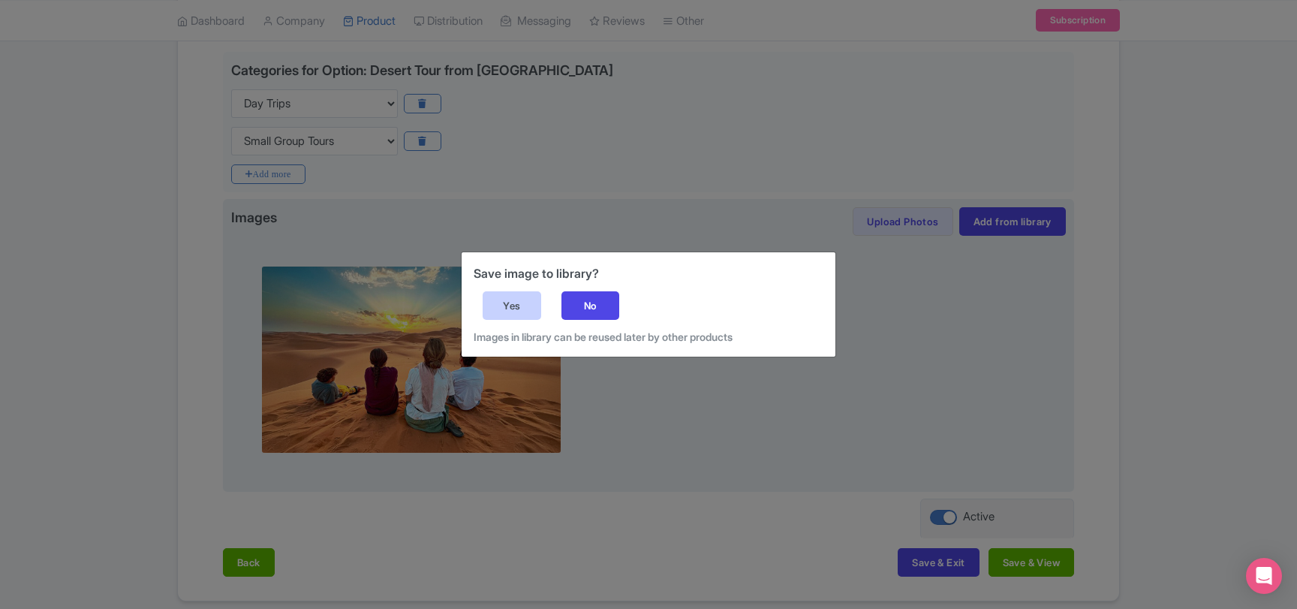
click at [517, 304] on div "Yes" at bounding box center [512, 305] width 59 height 29
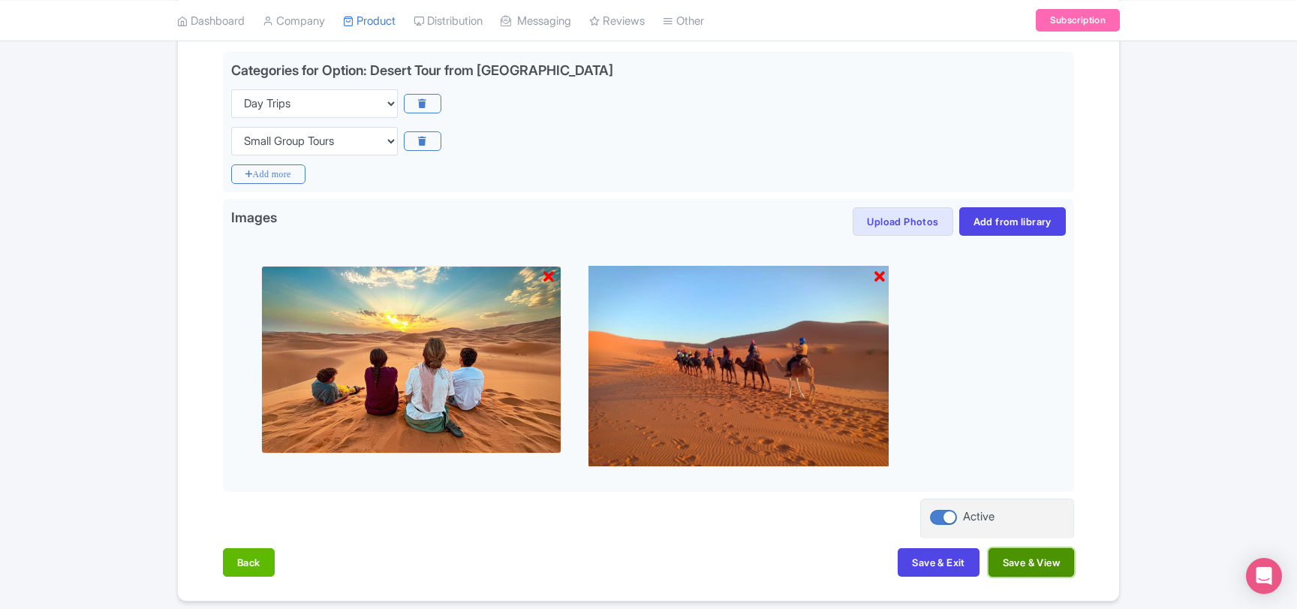
click at [1012, 566] on button "Save & View" at bounding box center [1032, 562] width 86 height 29
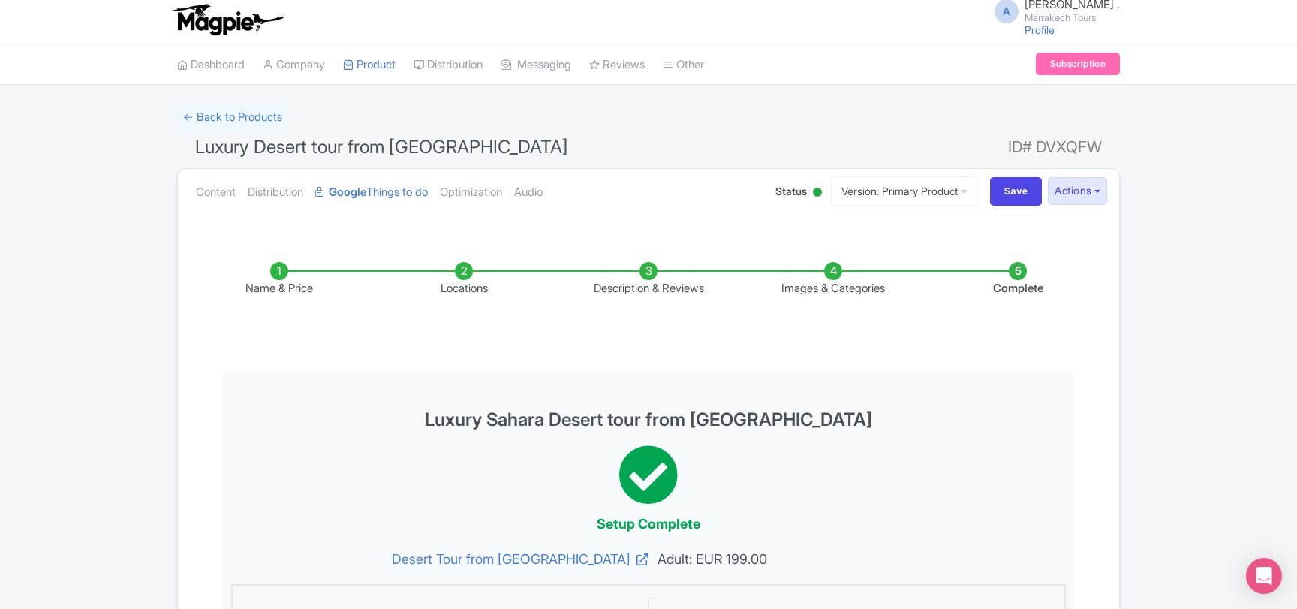
scroll to position [0, 0]
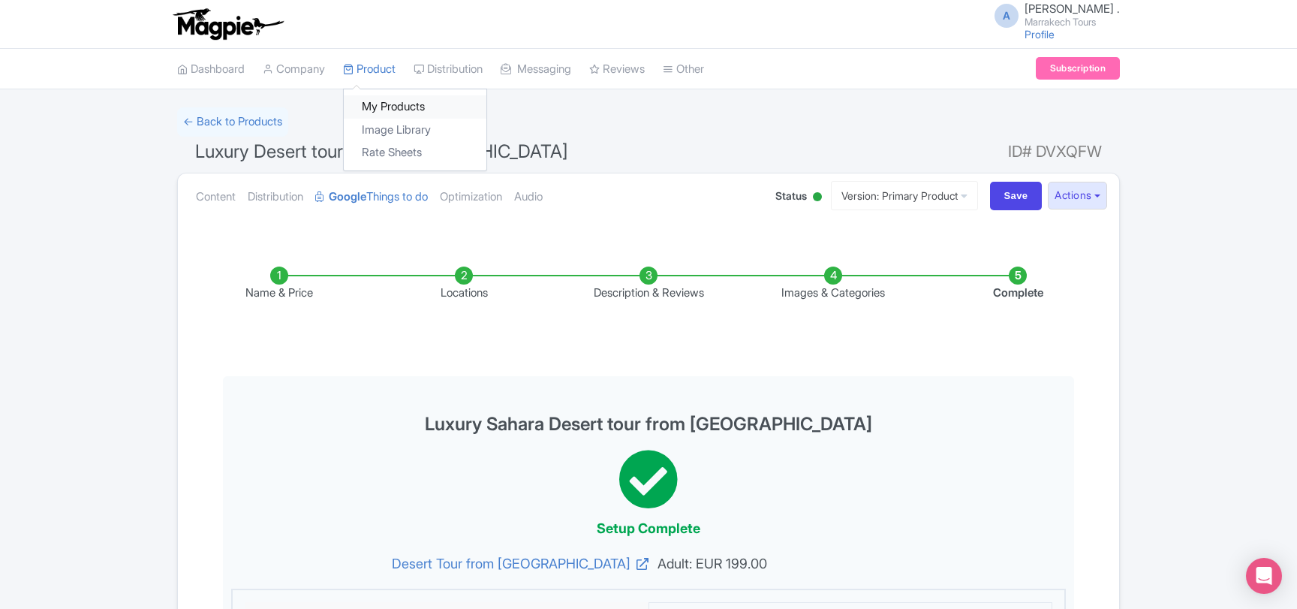
click at [379, 107] on link "My Products" at bounding box center [415, 106] width 143 height 23
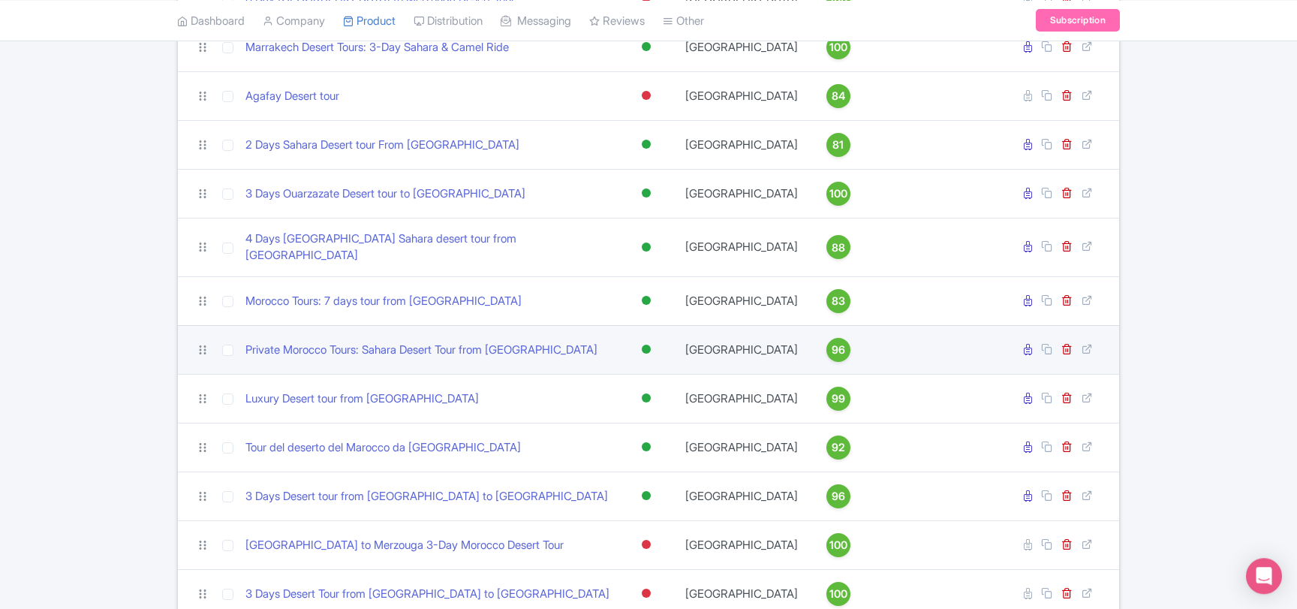
scroll to position [91, 0]
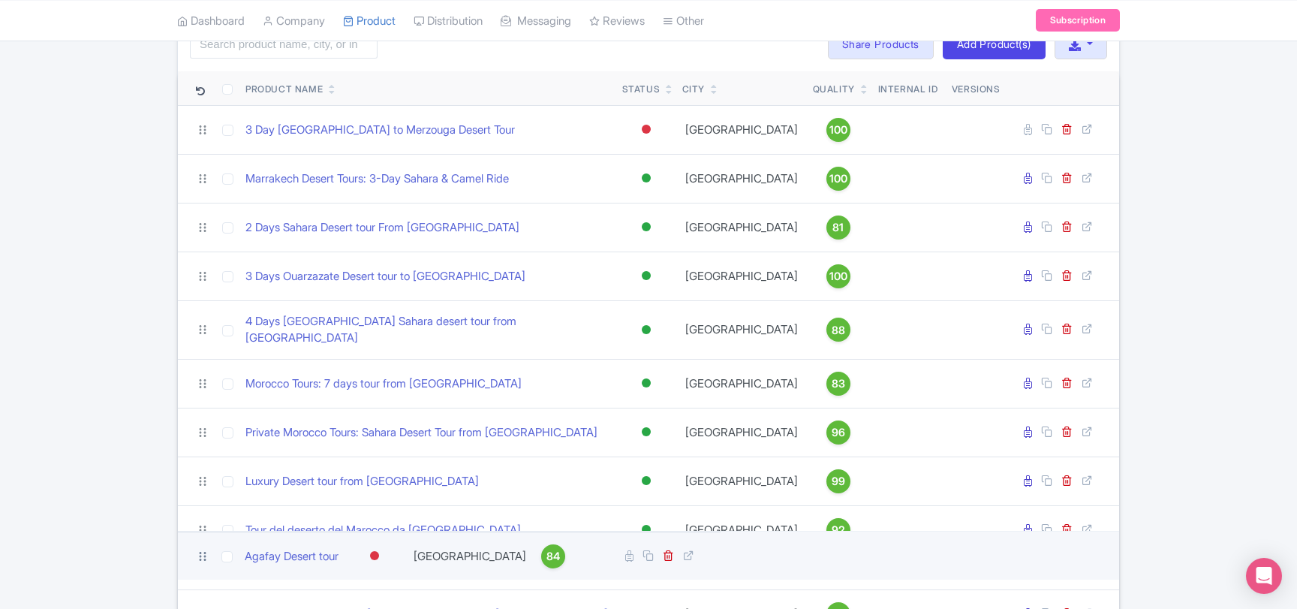
drag, startPoint x: 203, startPoint y: 227, endPoint x: 203, endPoint y: 554, distance: 327.3
click at [203, 554] on icon at bounding box center [203, 556] width 14 height 14
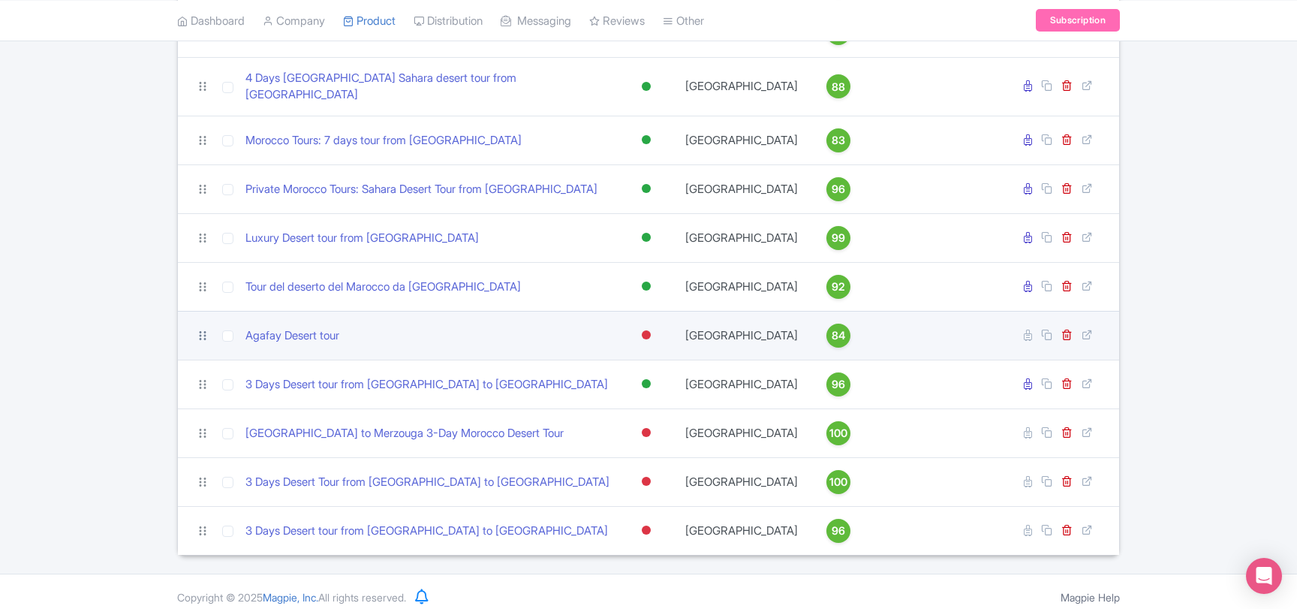
scroll to position [321, 0]
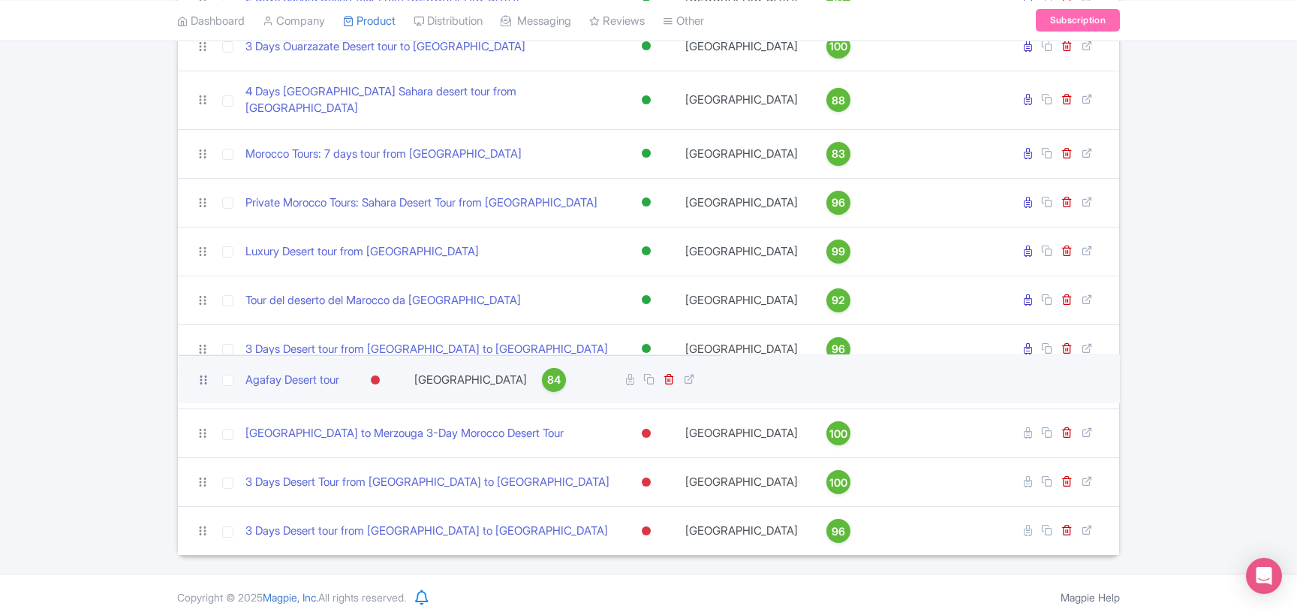
drag, startPoint x: 204, startPoint y: 324, endPoint x: 204, endPoint y: 378, distance: 54.0
click at [204, 378] on icon at bounding box center [204, 380] width 14 height 14
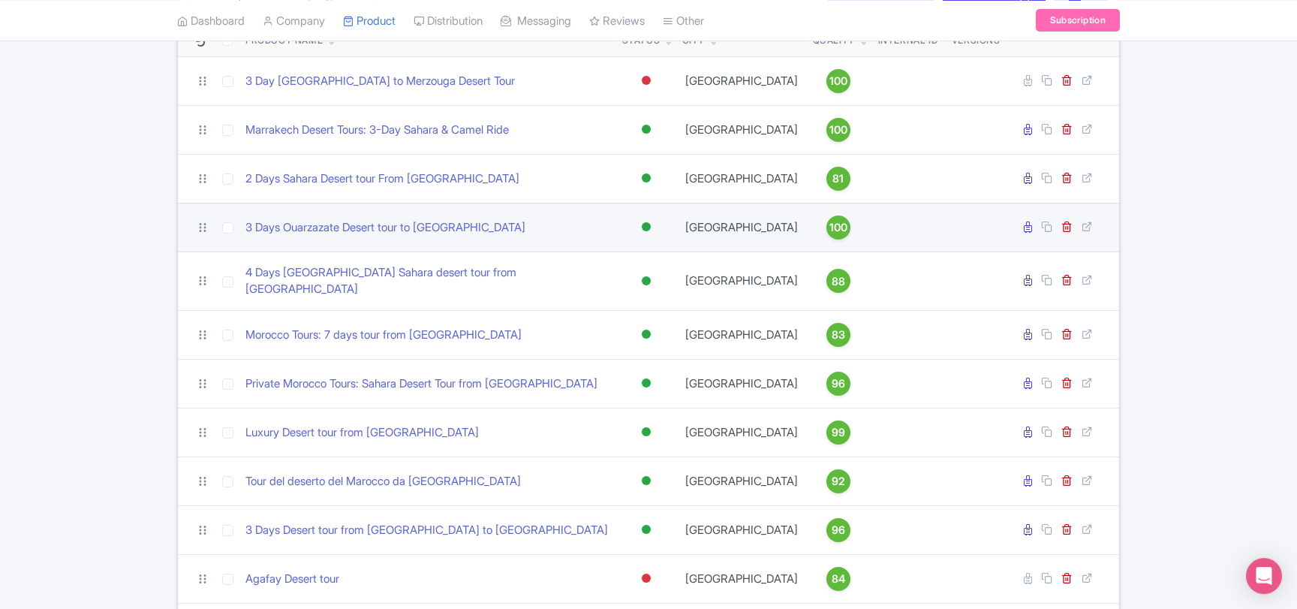
scroll to position [0, 0]
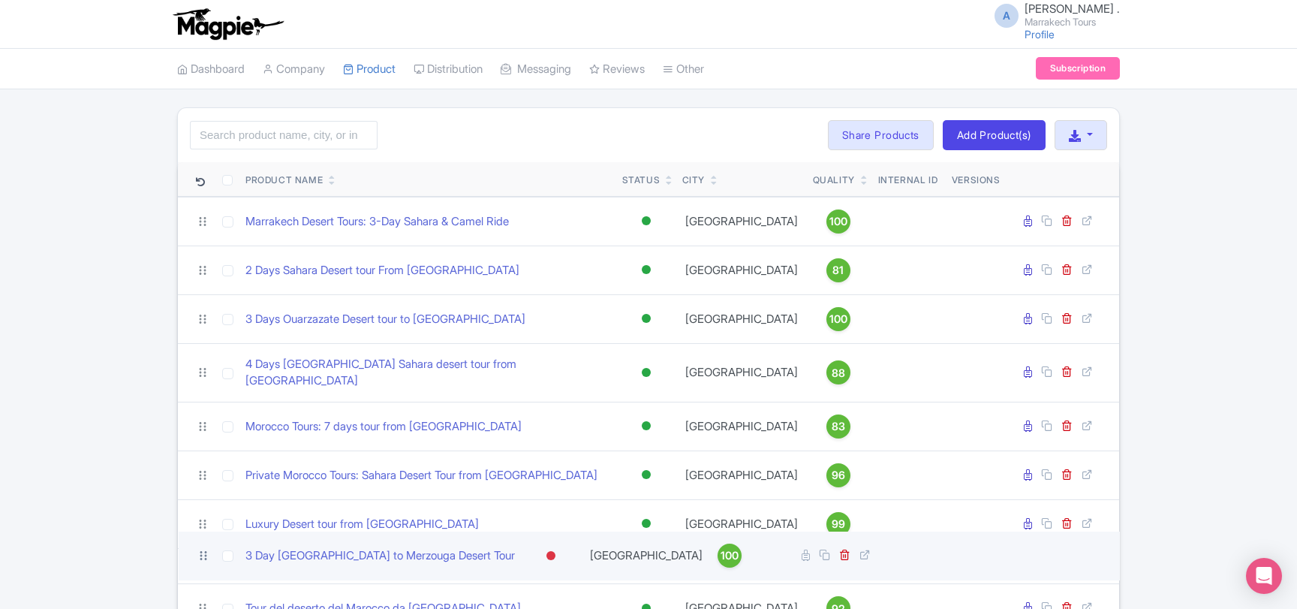
drag, startPoint x: 206, startPoint y: 221, endPoint x: 206, endPoint y: 555, distance: 333.3
click at [206, 555] on icon at bounding box center [203, 555] width 7 height 9
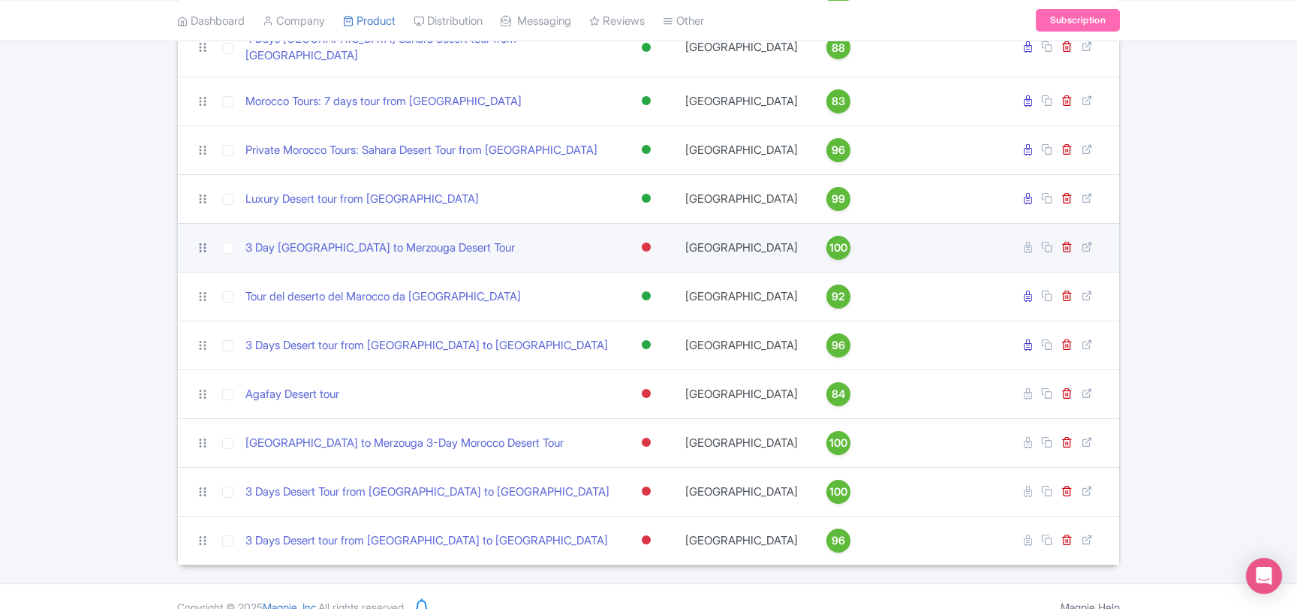
scroll to position [321, 0]
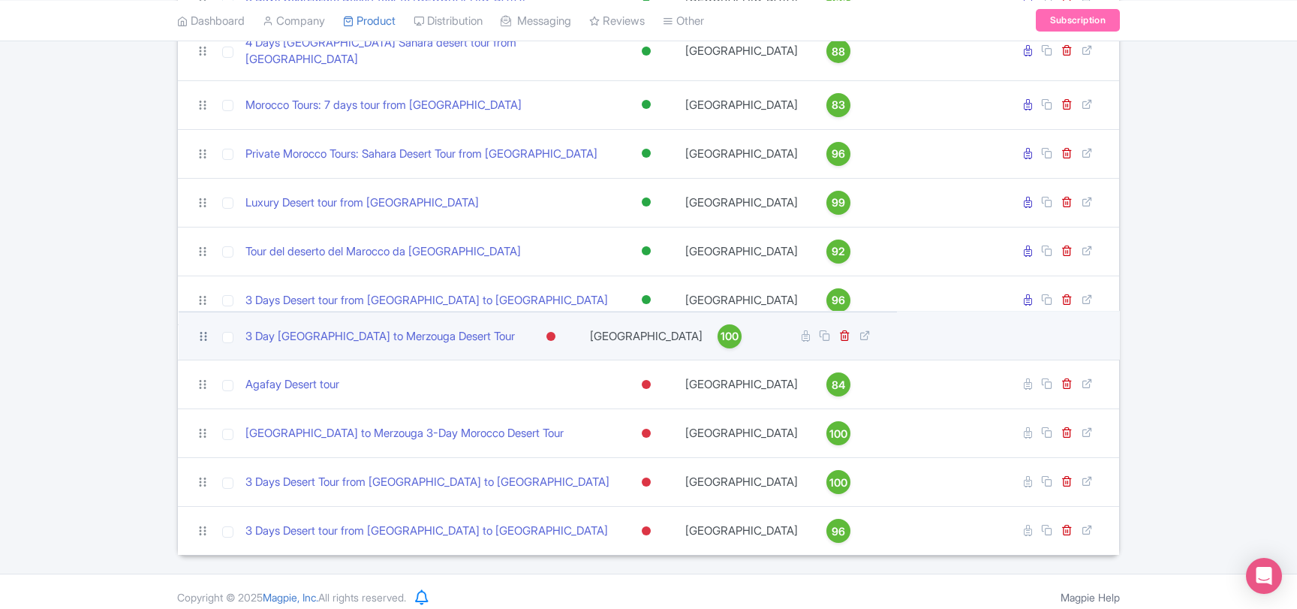
drag, startPoint x: 200, startPoint y: 236, endPoint x: 205, endPoint y: 340, distance: 104.4
click at [200, 337] on icon at bounding box center [204, 337] width 14 height 14
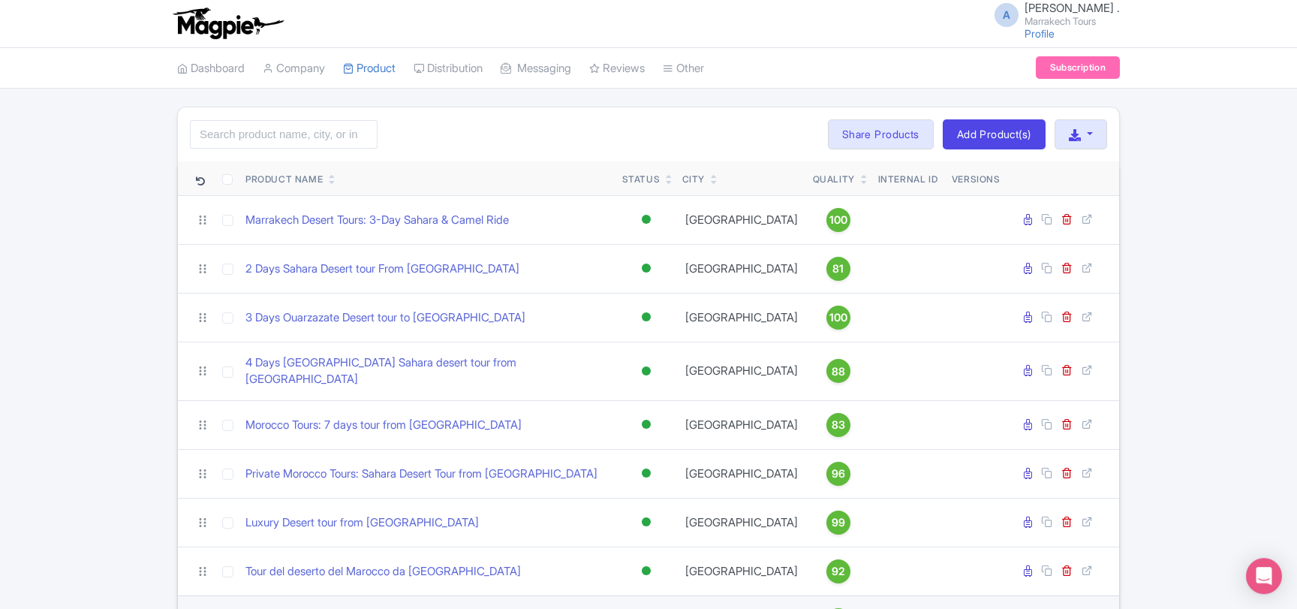
scroll to position [0, 0]
